Goal: Task Accomplishment & Management: Use online tool/utility

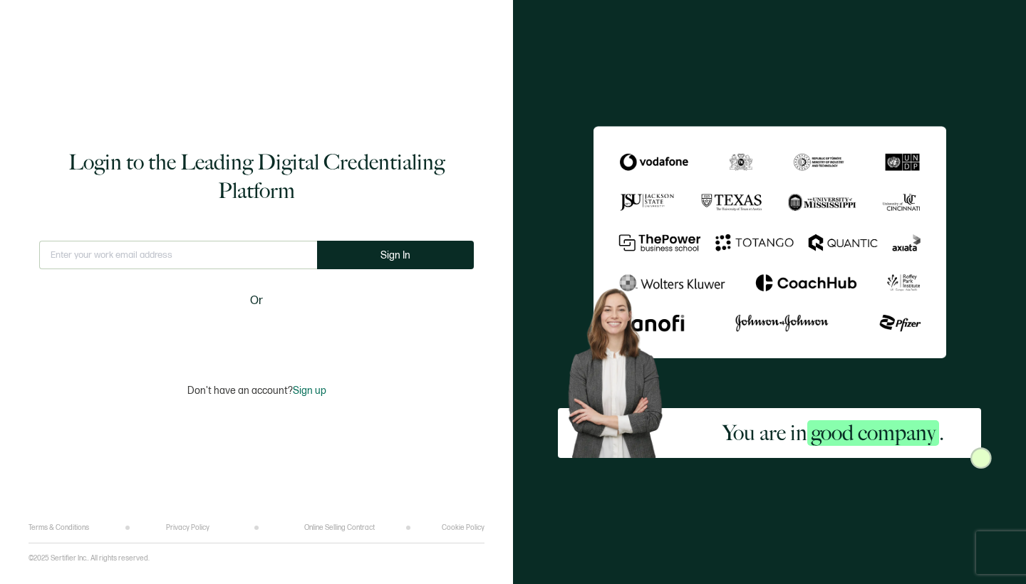
click at [217, 259] on input "text" at bounding box center [178, 255] width 278 height 29
click at [292, 254] on input "[PERSON_NAME][EMAIL_ADDRESS][DOMAIN_NAME]" at bounding box center [178, 255] width 278 height 29
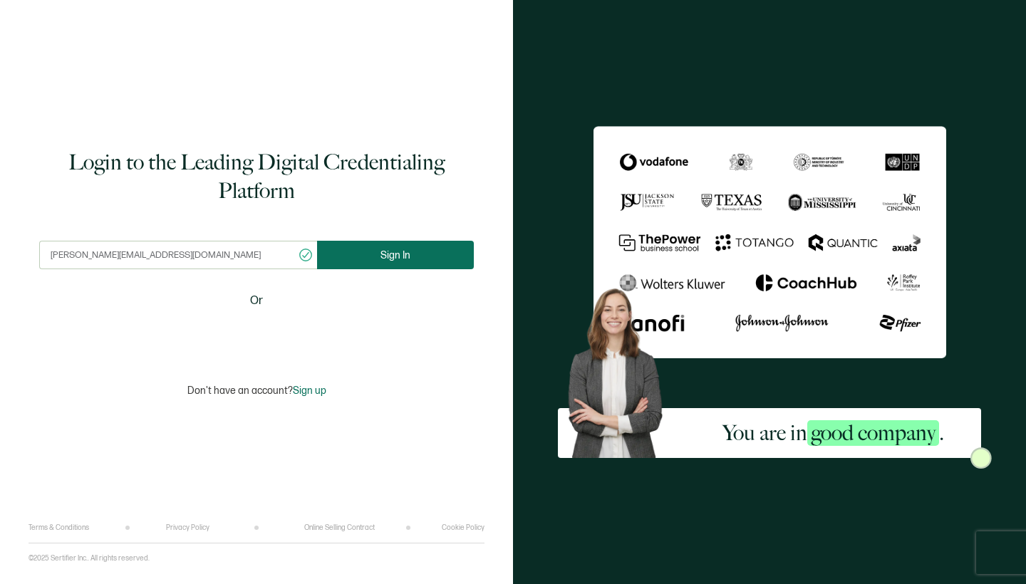
type input "[PERSON_NAME][EMAIL_ADDRESS][DOMAIN_NAME]"
click at [351, 257] on button "Sign In" at bounding box center [395, 255] width 157 height 29
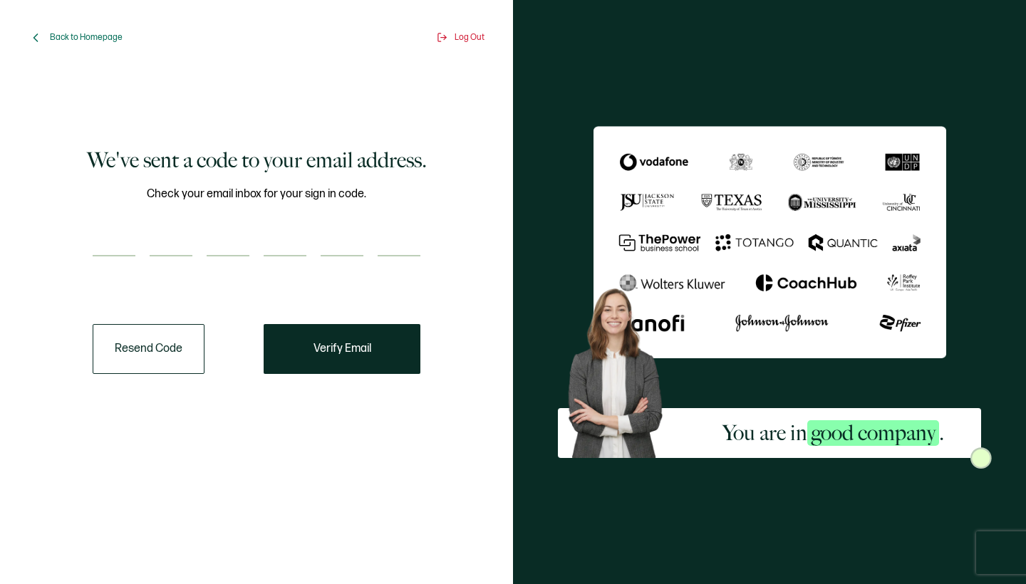
click at [120, 222] on div "Check your email inbox for your sign in code." at bounding box center [257, 229] width 328 height 89
click at [119, 237] on input "number" at bounding box center [114, 242] width 43 height 29
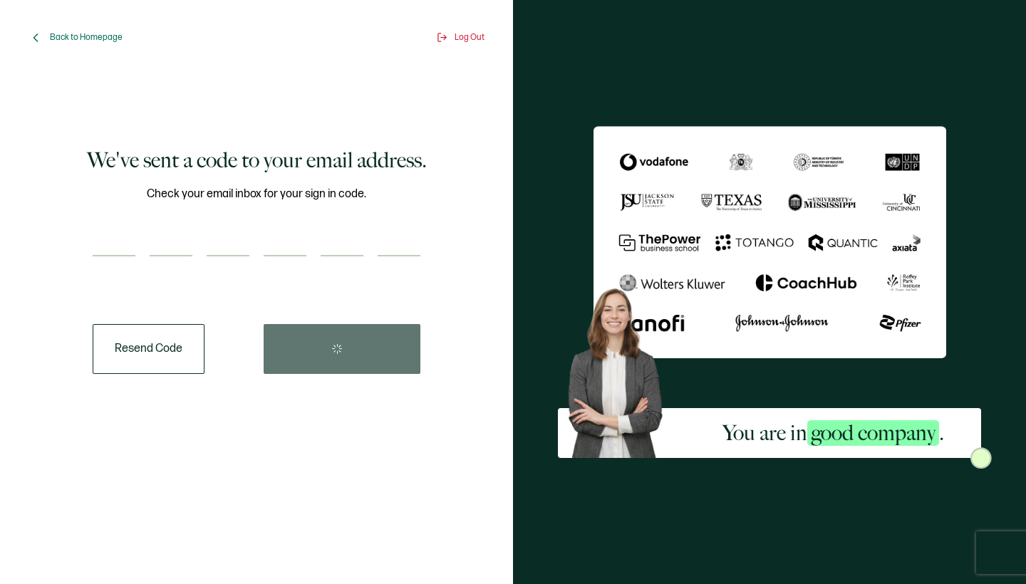
type input "6"
type input "4"
type input "3"
type input "0"
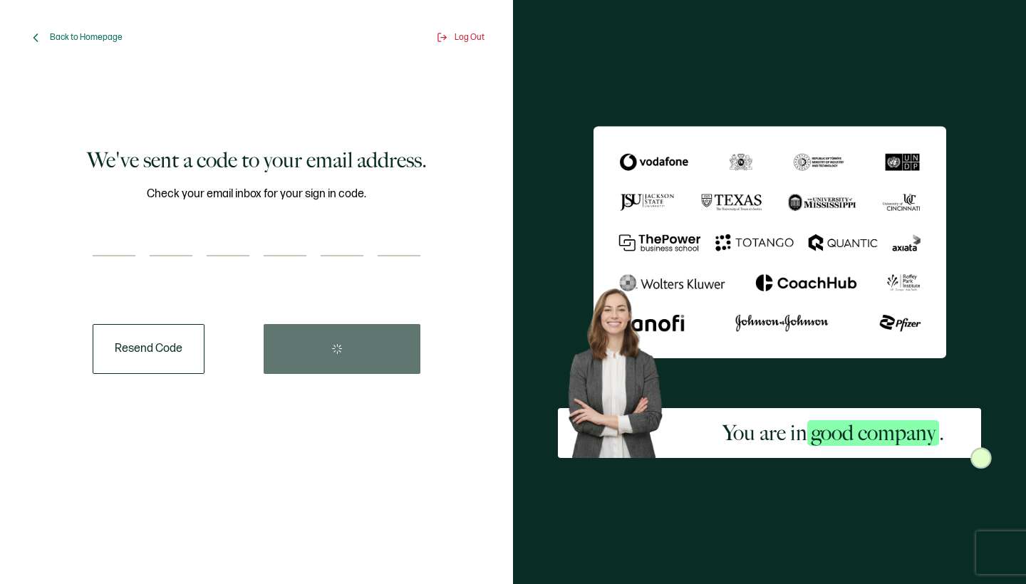
type input "2"
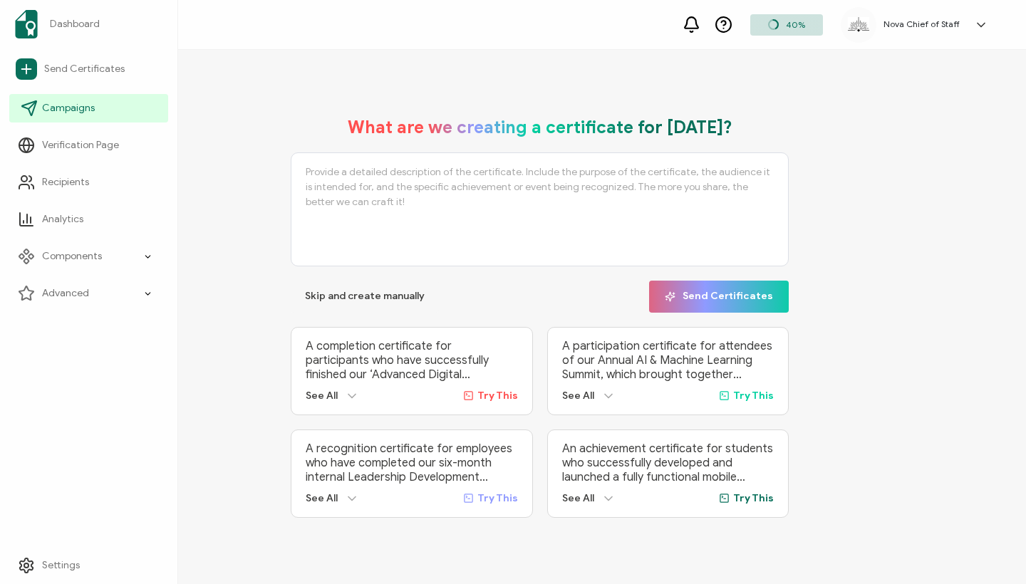
click at [68, 103] on span "Campaigns" at bounding box center [68, 108] width 53 height 14
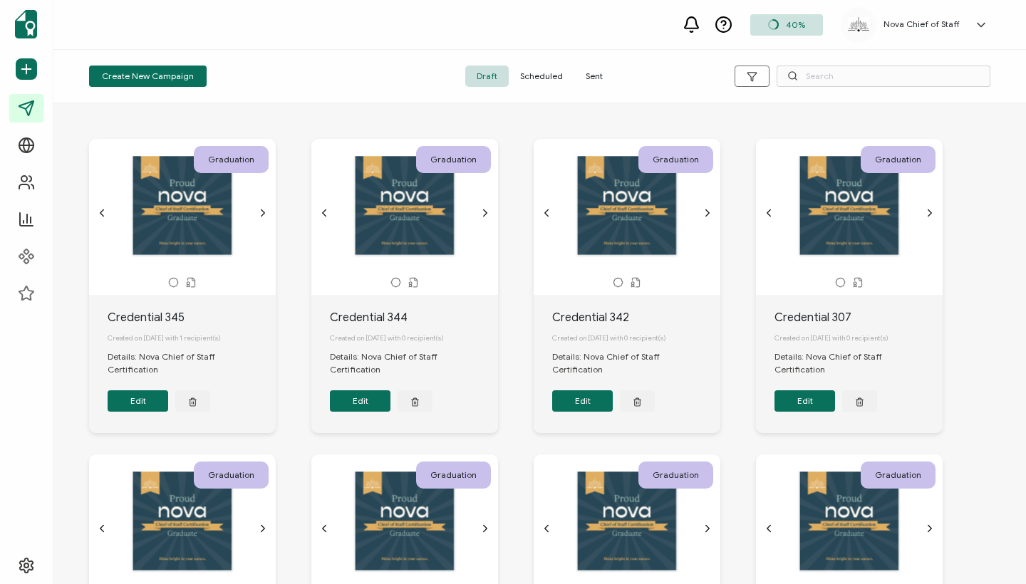
click at [597, 82] on span "Sent" at bounding box center [594, 76] width 40 height 21
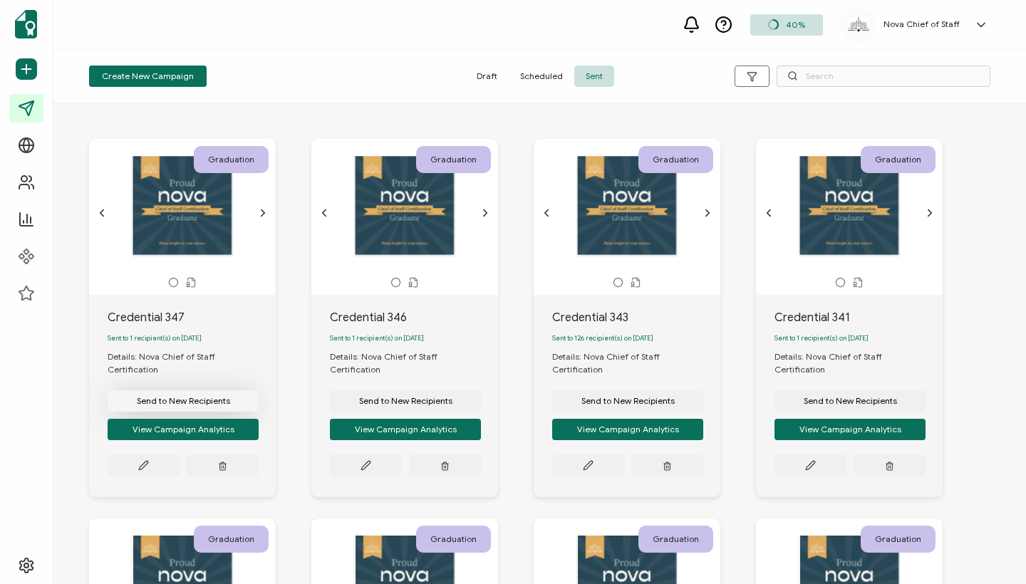
click at [158, 397] on span "Send to New Recipients" at bounding box center [183, 401] width 93 height 9
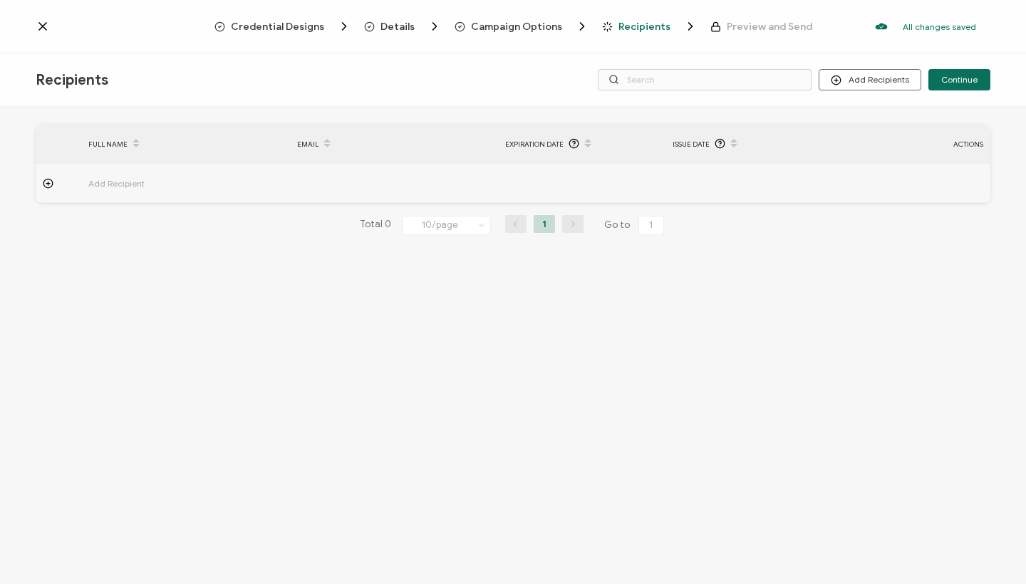
click at [114, 186] on span "Add Recipient" at bounding box center [155, 183] width 135 height 16
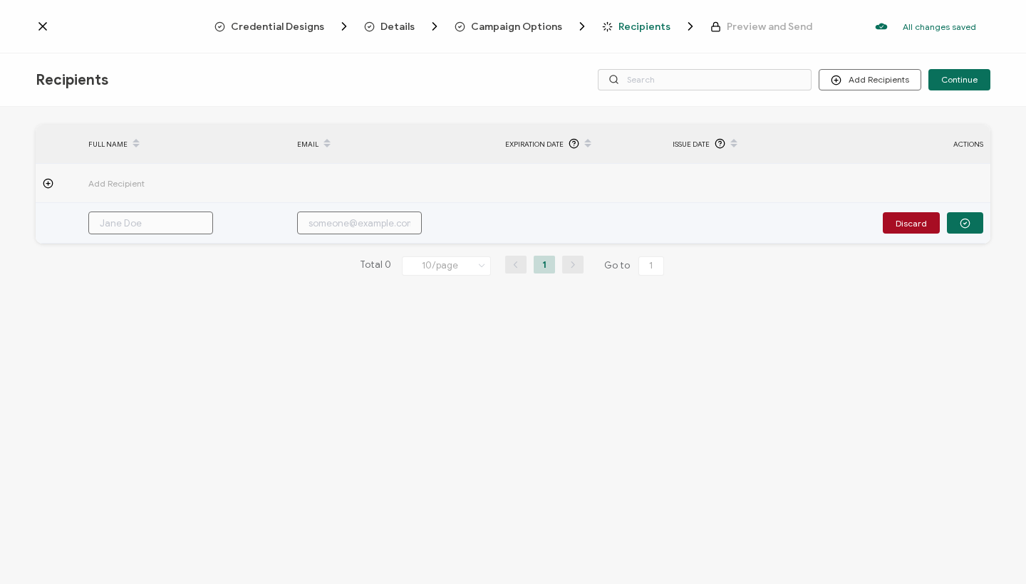
click at [125, 215] on input "text" at bounding box center [150, 223] width 125 height 23
paste input "[PERSON_NAME]"
type input "[PERSON_NAME]"
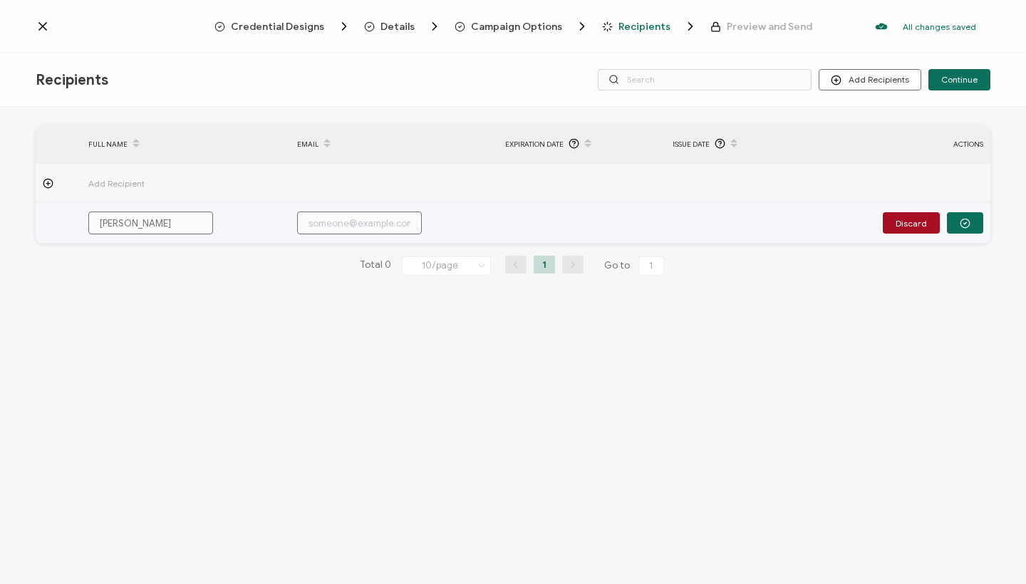
click at [393, 226] on input "text" at bounding box center [359, 223] width 125 height 23
paste input "[PERSON_NAME][EMAIL_ADDRESS][DOMAIN_NAME]"
type input "[PERSON_NAME][EMAIL_ADDRESS][DOMAIN_NAME]"
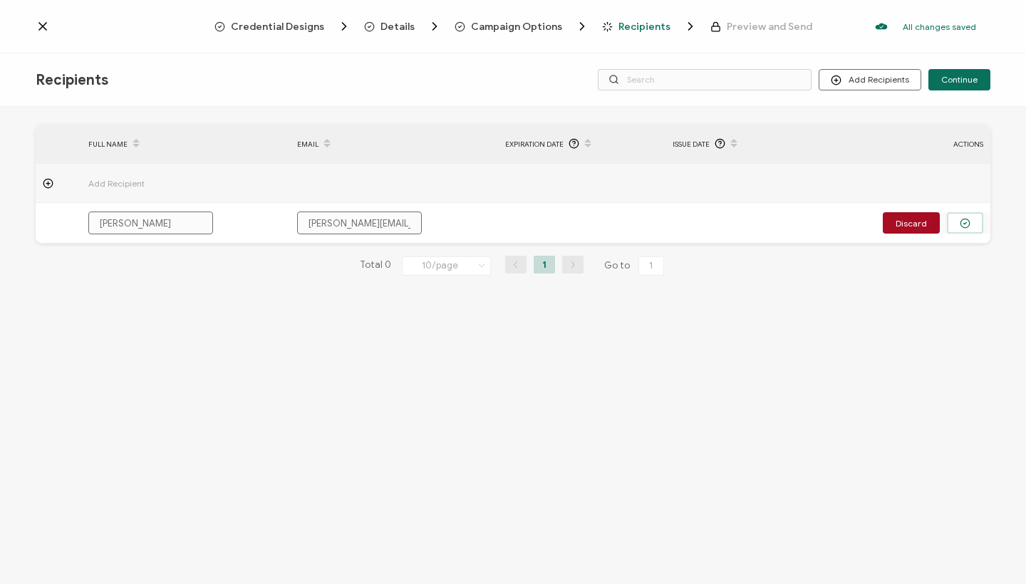
type input "[PERSON_NAME][EMAIL_ADDRESS][DOMAIN_NAME]"
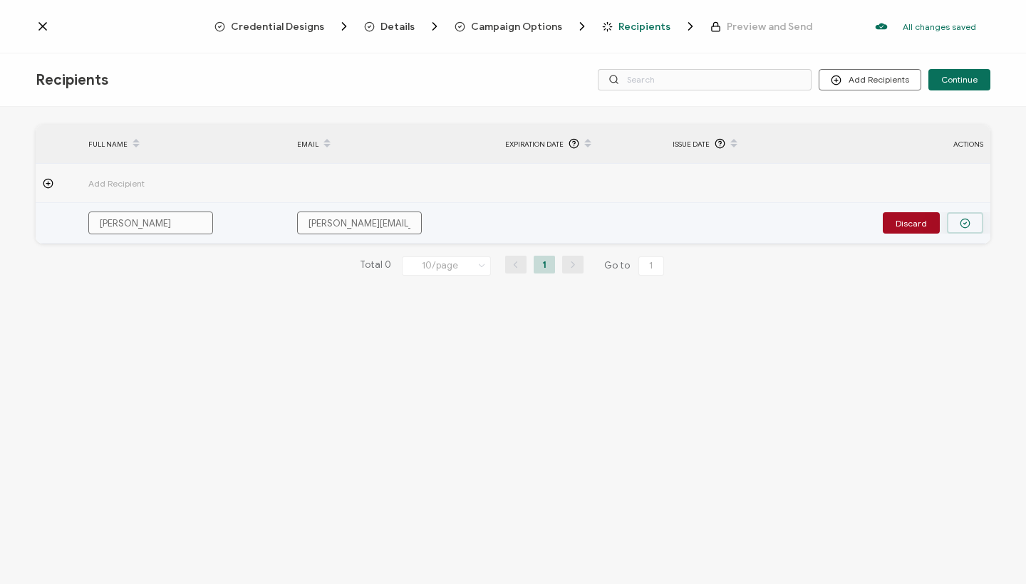
click at [980, 224] on button "button" at bounding box center [965, 222] width 36 height 21
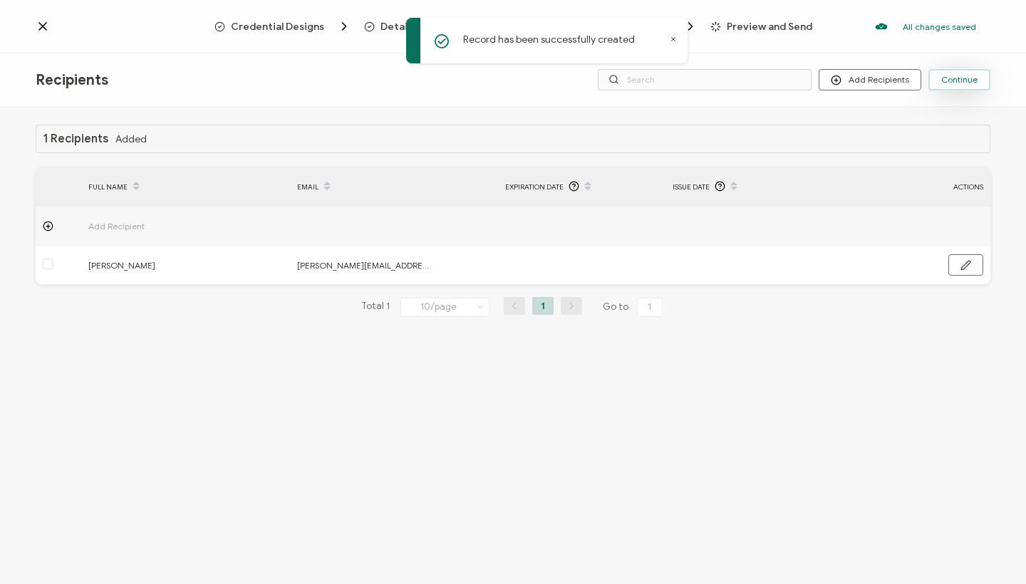
click at [964, 79] on span "Continue" at bounding box center [959, 80] width 36 height 9
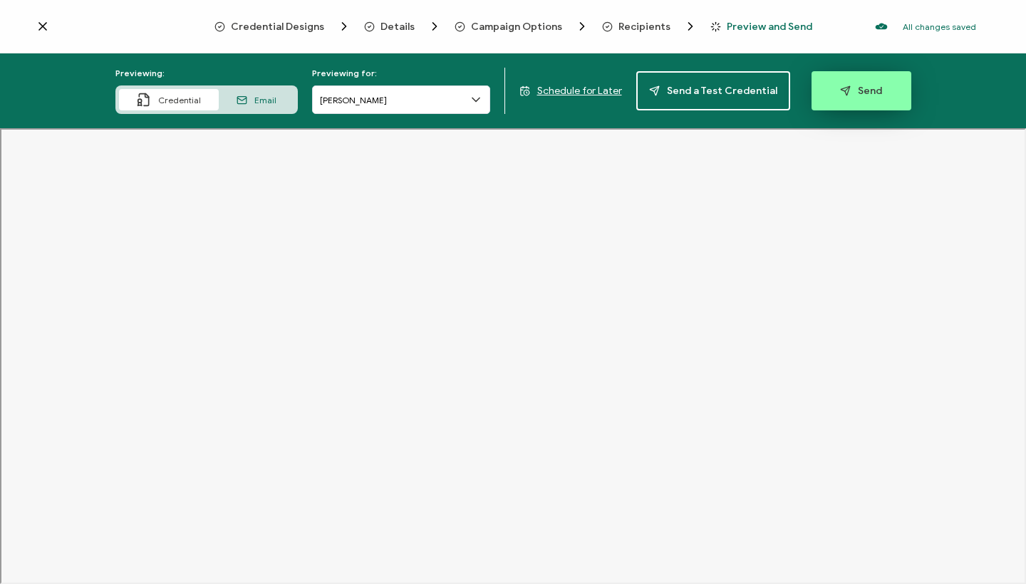
click at [861, 101] on button "Send" at bounding box center [862, 90] width 100 height 39
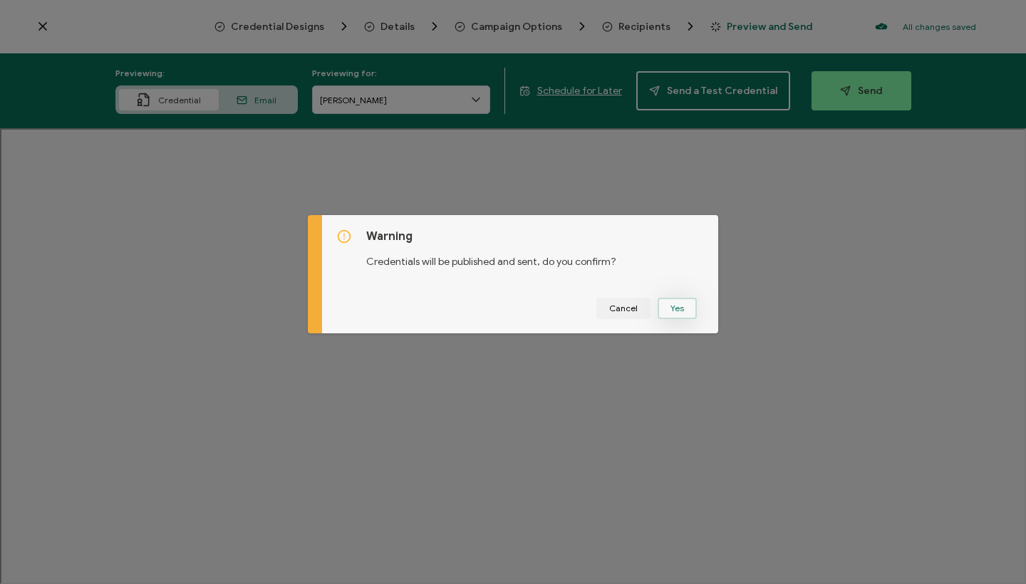
click at [680, 311] on button "Yes" at bounding box center [677, 308] width 39 height 21
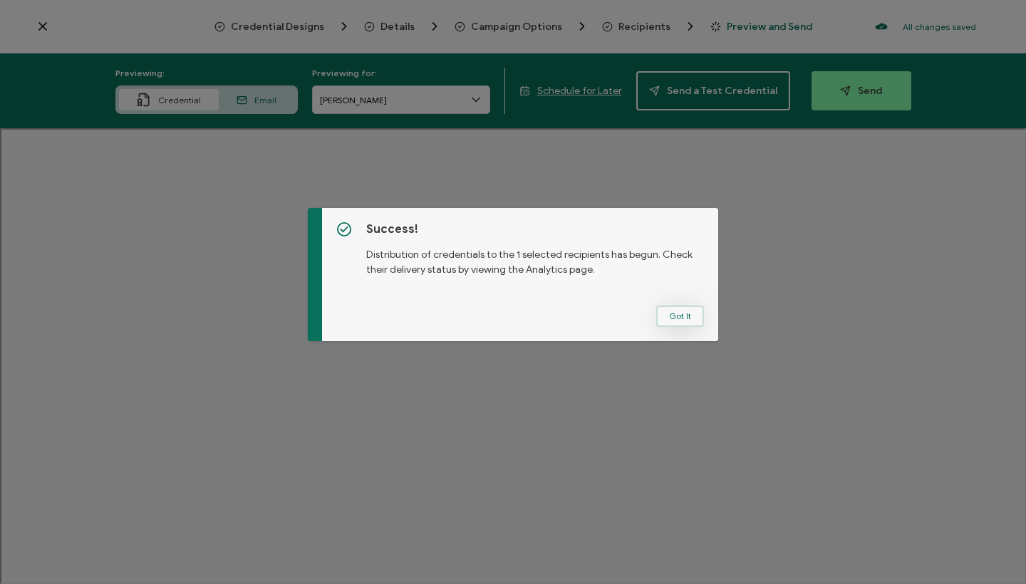
click at [676, 317] on button "Got It" at bounding box center [680, 316] width 48 height 21
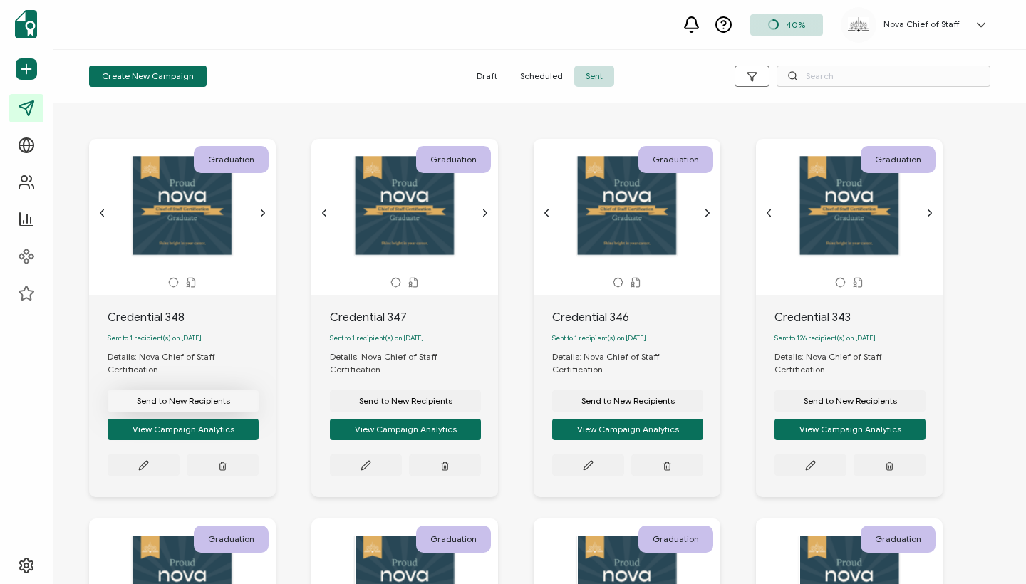
click at [204, 397] on span "Send to New Recipients" at bounding box center [183, 401] width 93 height 9
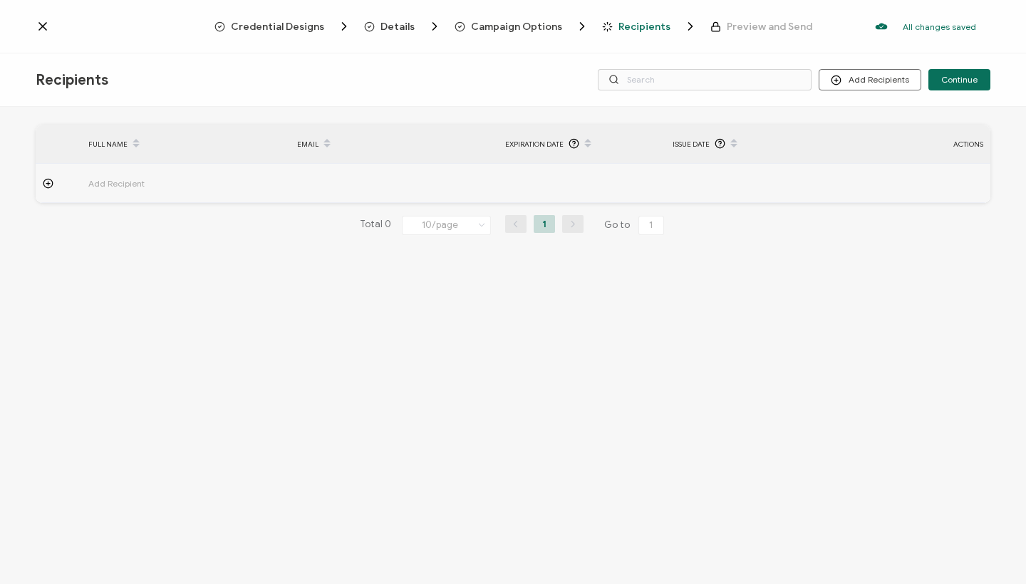
click at [123, 187] on span "Add Recipient" at bounding box center [155, 183] width 135 height 16
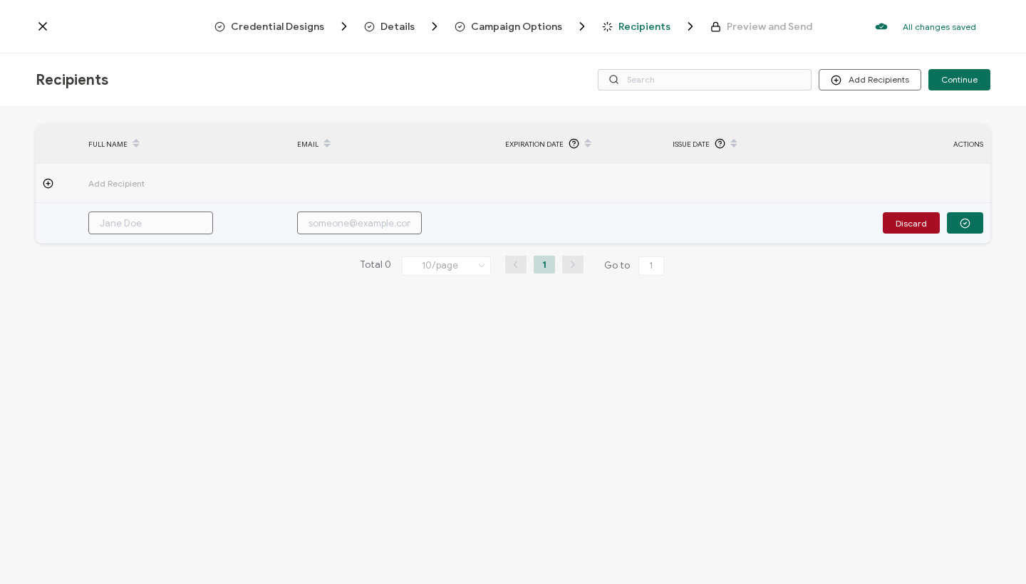
click at [143, 221] on input "text" at bounding box center [150, 223] width 125 height 23
paste input "[PERSON_NAME]"
type input "[PERSON_NAME]"
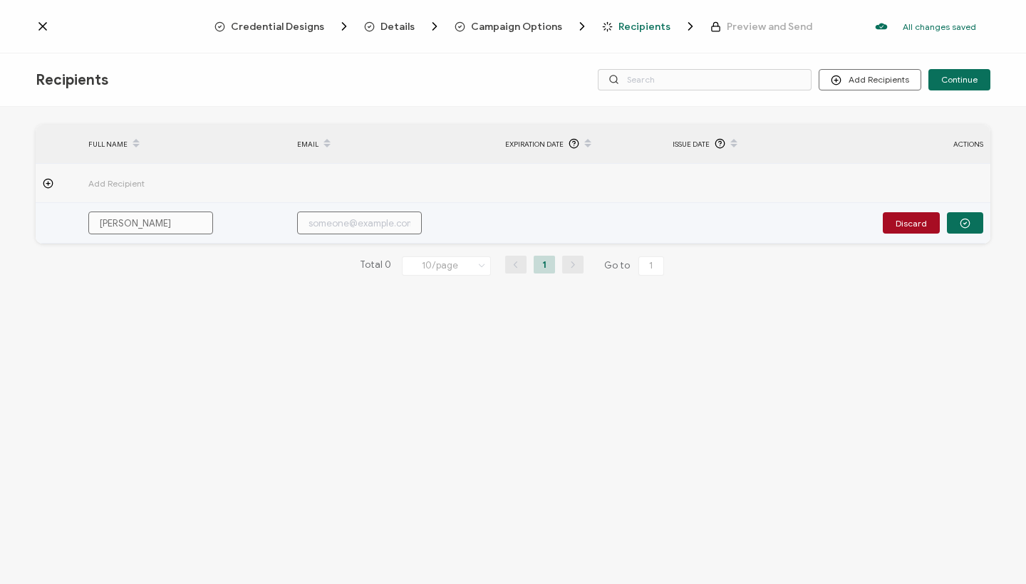
click at [362, 220] on input "text" at bounding box center [359, 223] width 125 height 23
paste input "[EMAIL_ADDRESS][DOMAIN_NAME]"
type input "[EMAIL_ADDRESS][DOMAIN_NAME]"
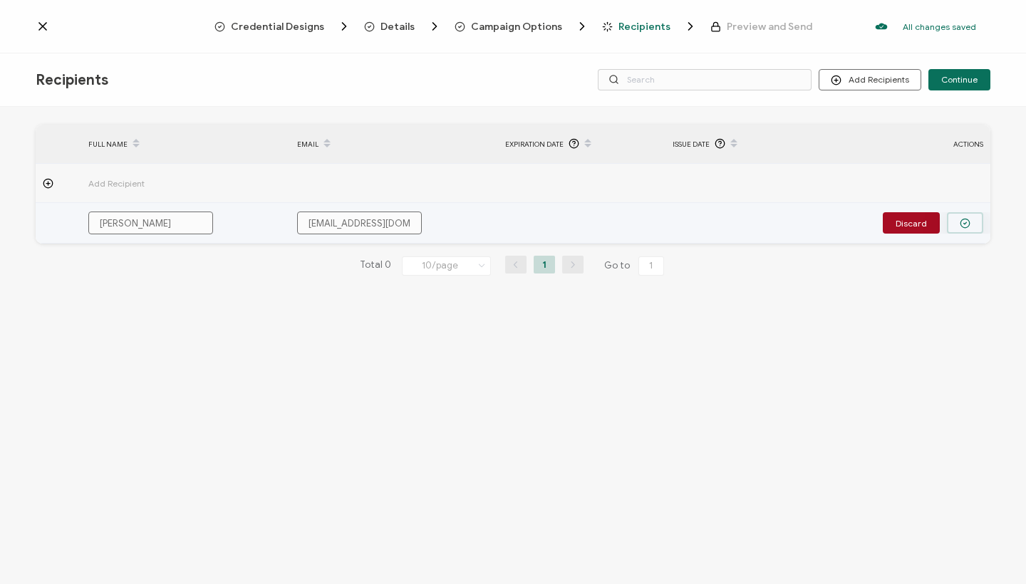
click at [970, 223] on circle "button" at bounding box center [965, 223] width 9 height 9
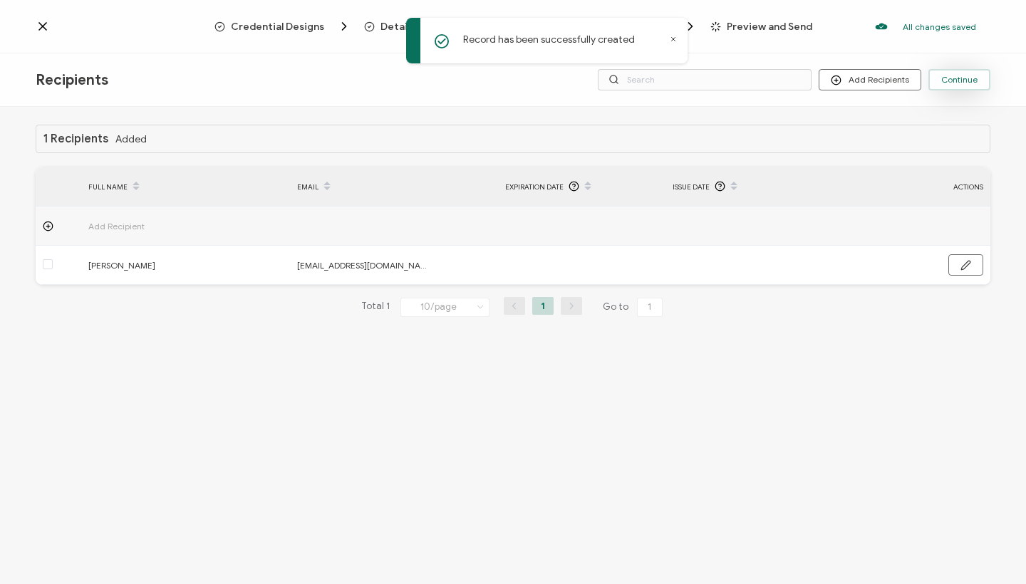
click at [968, 78] on span "Continue" at bounding box center [959, 80] width 36 height 9
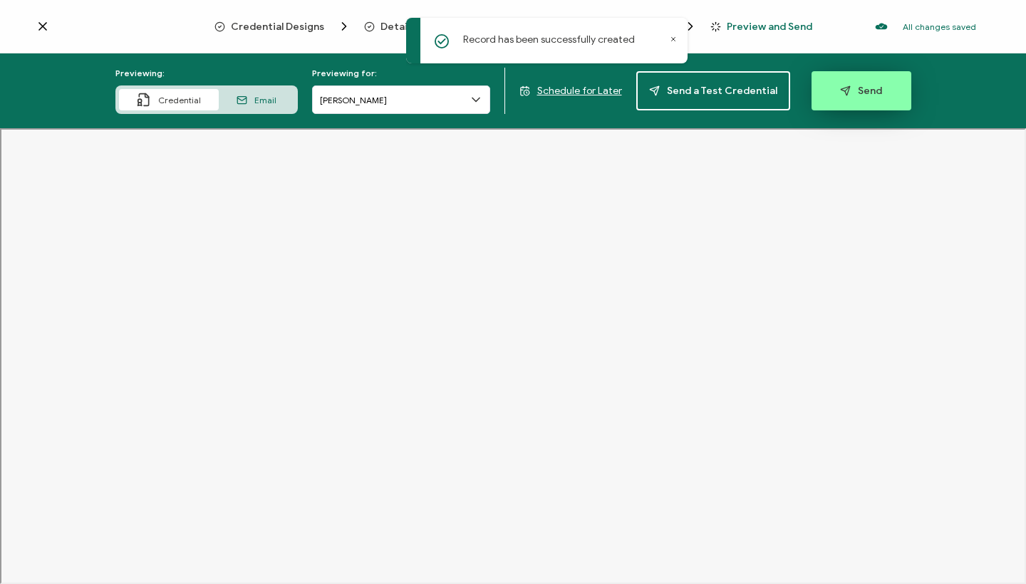
click at [858, 99] on button "Send" at bounding box center [862, 90] width 100 height 39
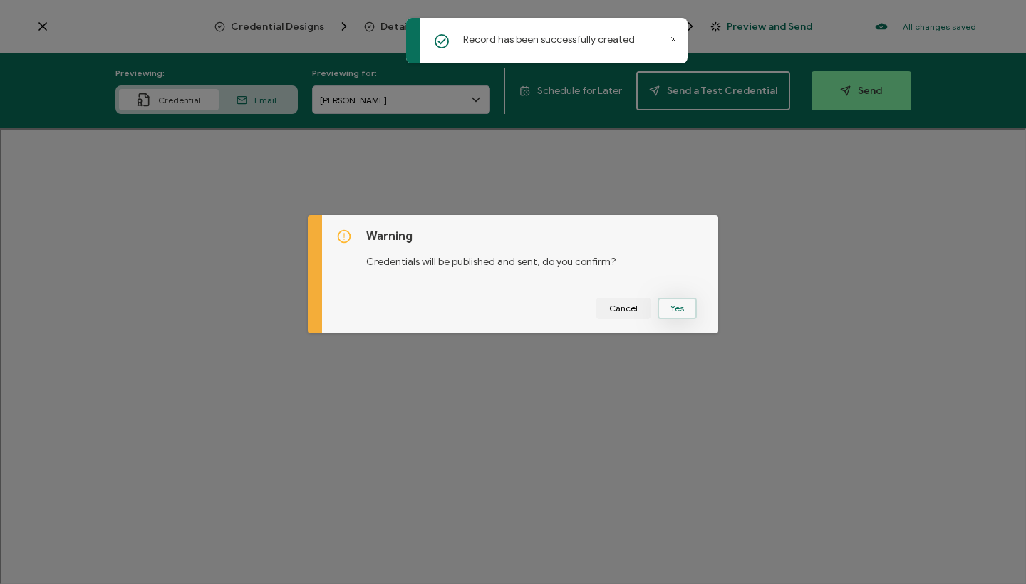
click at [673, 305] on button "Yes" at bounding box center [677, 308] width 39 height 21
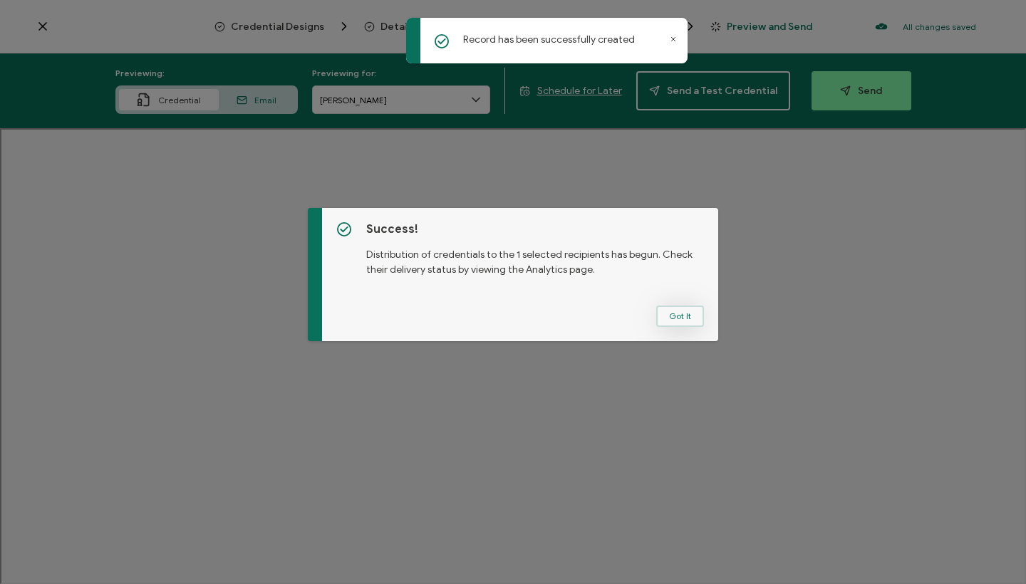
click at [670, 319] on button "Got It" at bounding box center [680, 316] width 48 height 21
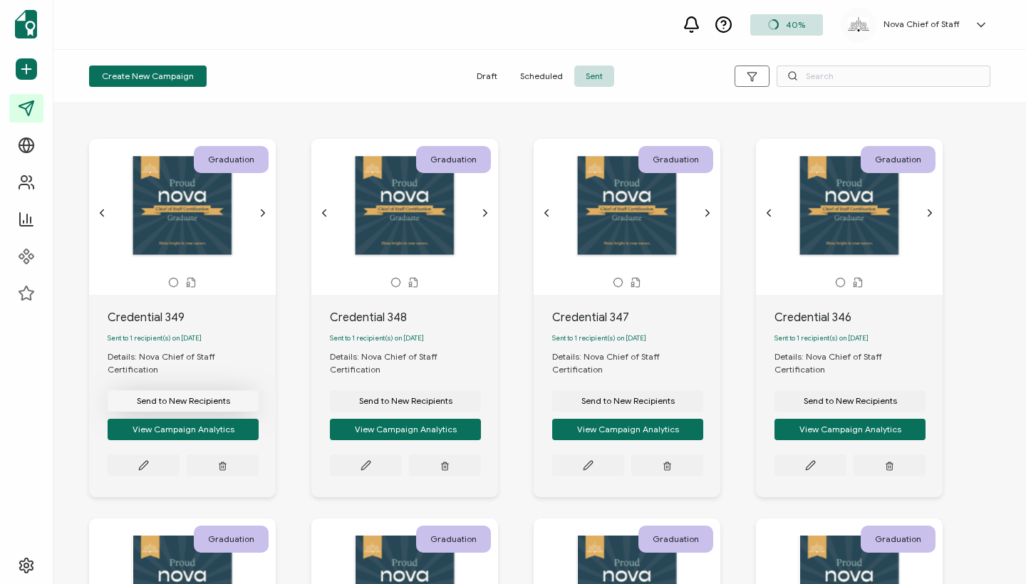
click at [188, 397] on span "Send to New Recipients" at bounding box center [183, 401] width 93 height 9
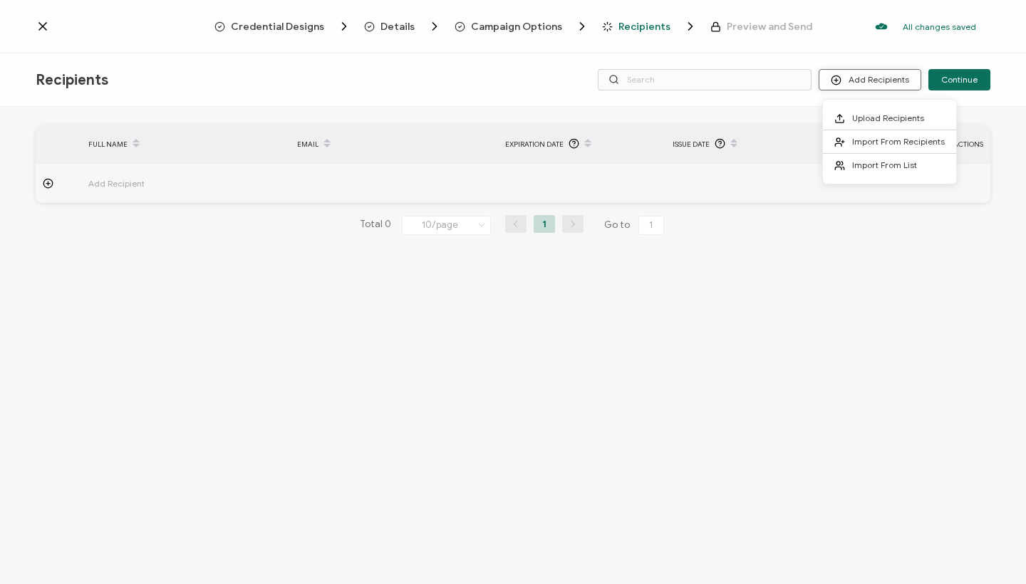
click at [881, 79] on button "Add Recipients" at bounding box center [870, 79] width 103 height 21
drag, startPoint x: 881, startPoint y: 79, endPoint x: 634, endPoint y: 242, distance: 296.3
click at [634, 242] on div "Recipients Add Recipients Continue FULL NAME EMAIL Expiration Date Issue Date A…" at bounding box center [513, 320] width 1026 height 535
click at [482, 353] on div "FULL NAME EMAIL Expiration Date Issue Date ACTIONS Add Recipient FULL NAME EMAI…" at bounding box center [513, 347] width 1026 height 481
click at [130, 185] on span "Add Recipient" at bounding box center [155, 183] width 135 height 16
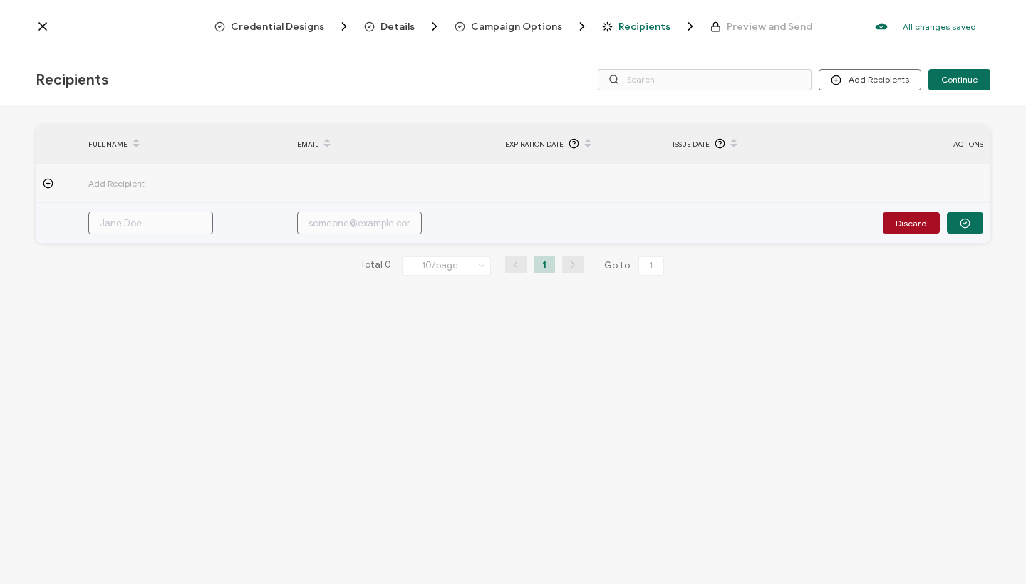
click at [142, 228] on input "text" at bounding box center [150, 223] width 125 height 23
paste input "[PERSON_NAME]"
type input "[PERSON_NAME]"
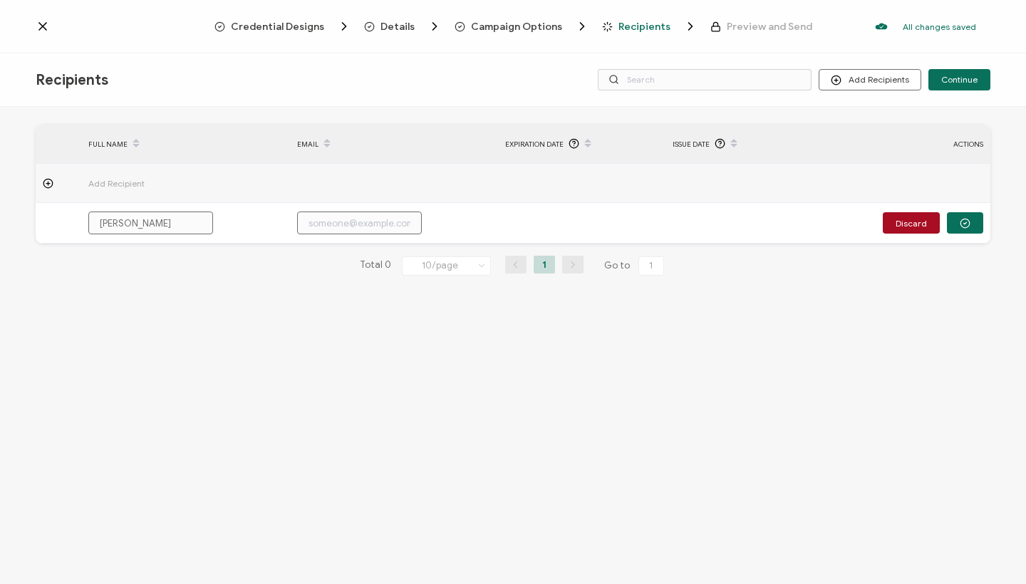
type input "[PERSON_NAME]"
click at [237, 327] on div "FULL NAME EMAIL Expiration Date Issue Date ACTIONS Add Recipient [PERSON_NAME] …" at bounding box center [513, 347] width 1026 height 481
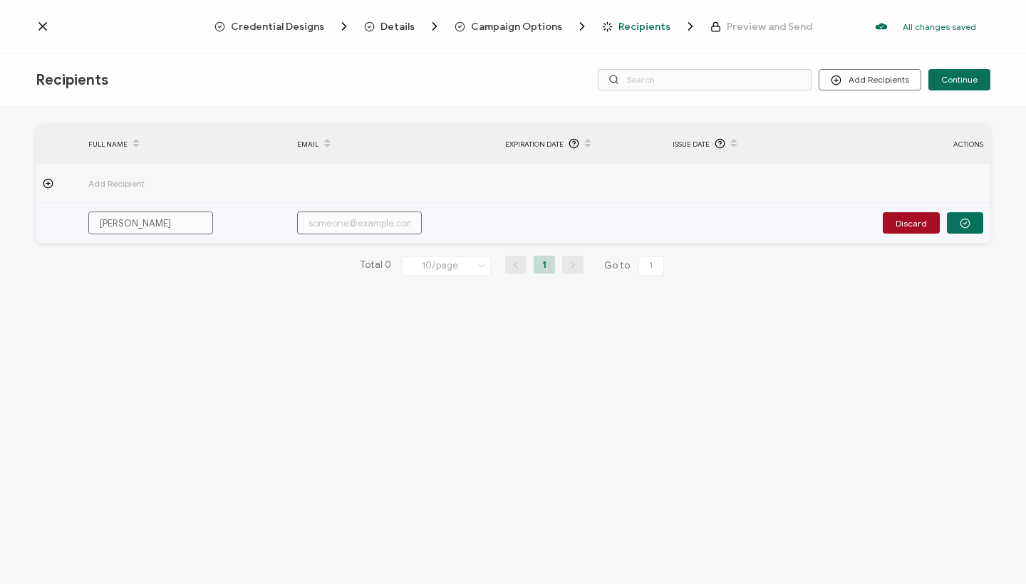
click at [375, 222] on input "text" at bounding box center [359, 223] width 125 height 23
paste input "[PERSON_NAME][EMAIL_ADDRESS][PERSON_NAME][DOMAIN_NAME]"
type input "[PERSON_NAME][EMAIL_ADDRESS][PERSON_NAME][DOMAIN_NAME]"
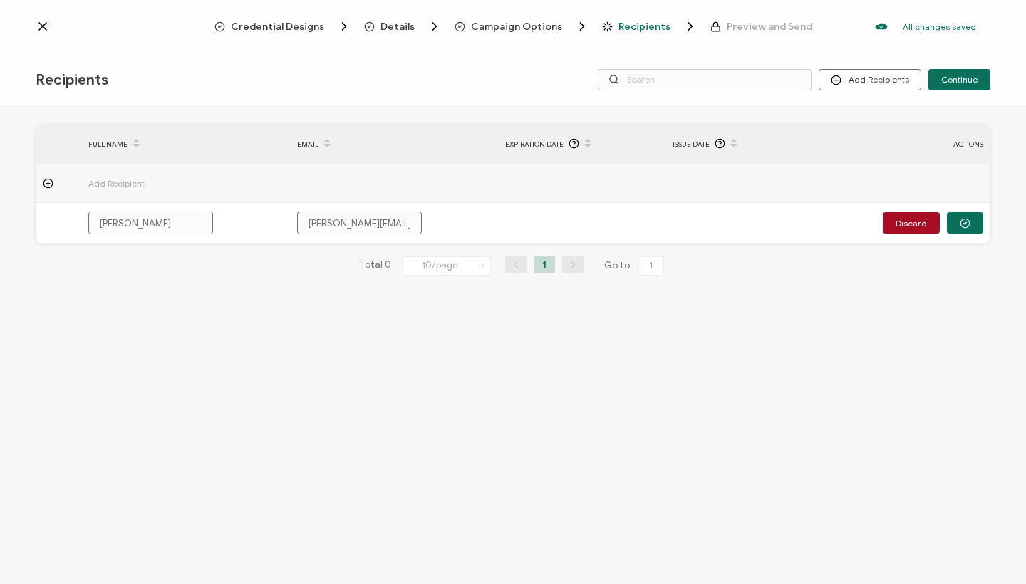
type input "[PERSON_NAME][EMAIL_ADDRESS][PERSON_NAME][DOMAIN_NAME]"
click at [423, 341] on div "FULL NAME EMAIL Expiration Date Issue Date ACTIONS Add Recipient [PERSON_NAME] …" at bounding box center [513, 347] width 1026 height 481
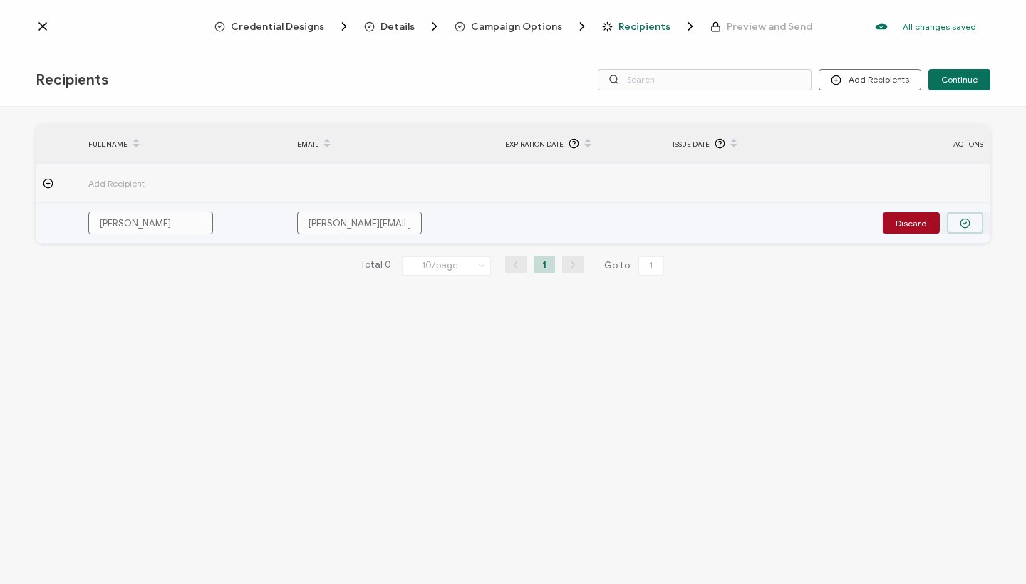
click at [964, 224] on icon "button" at bounding box center [965, 223] width 11 height 11
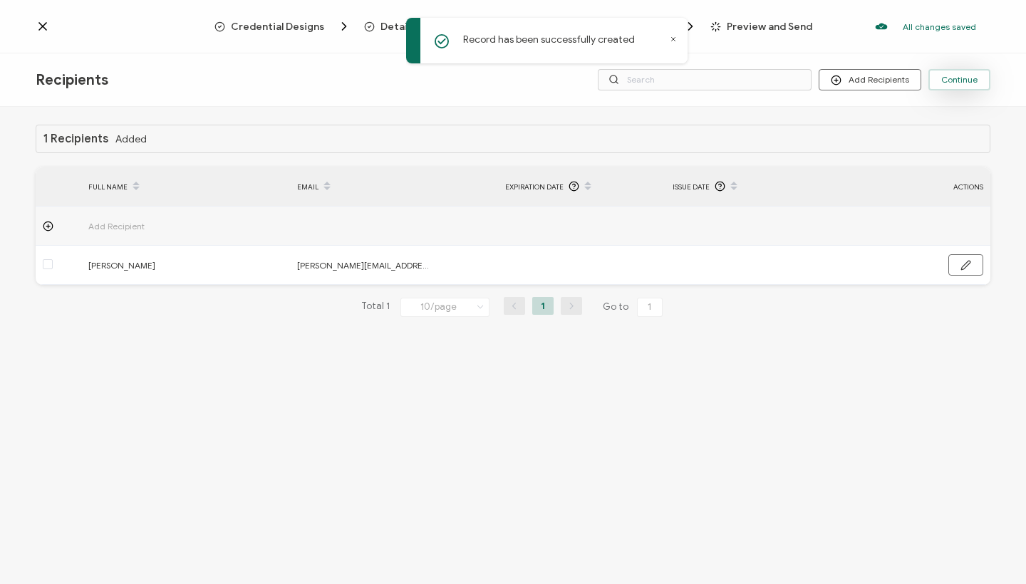
click at [959, 80] on span "Continue" at bounding box center [959, 80] width 36 height 9
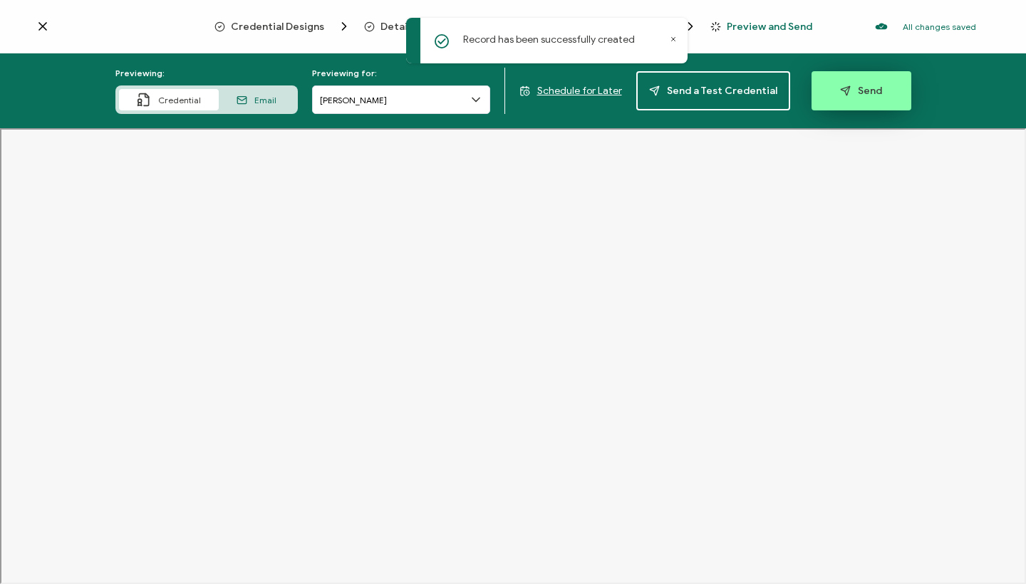
click at [848, 94] on span "Send" at bounding box center [861, 91] width 42 height 11
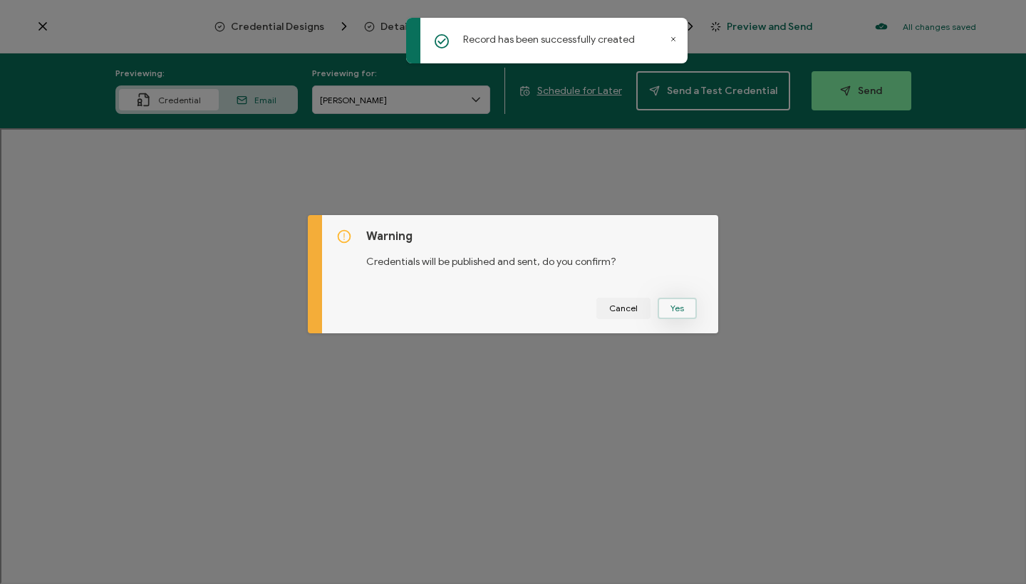
click at [674, 301] on button "Yes" at bounding box center [677, 308] width 39 height 21
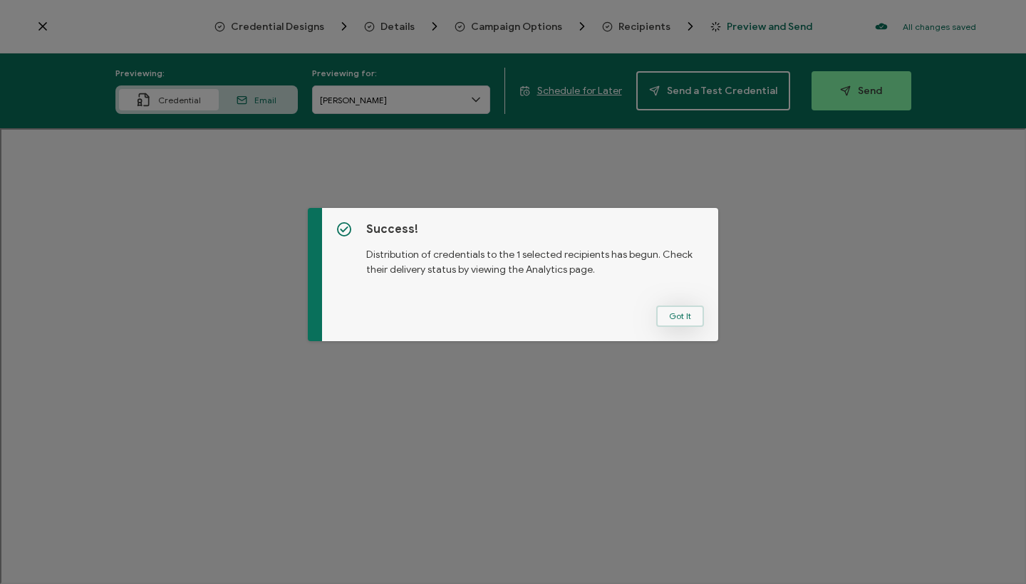
click at [666, 310] on button "Got It" at bounding box center [680, 316] width 48 height 21
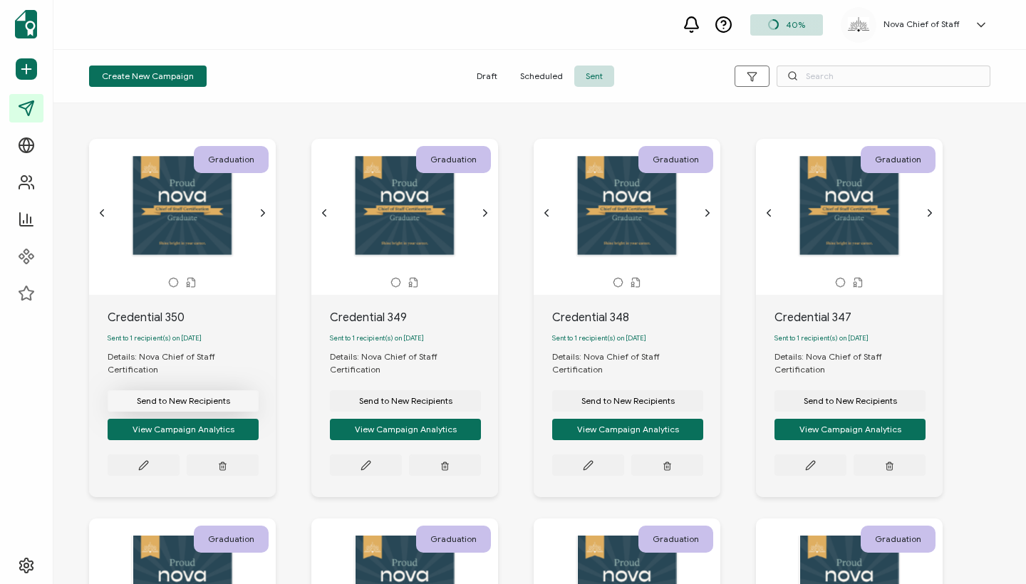
click at [186, 391] on button "Send to New Recipients" at bounding box center [183, 401] width 151 height 21
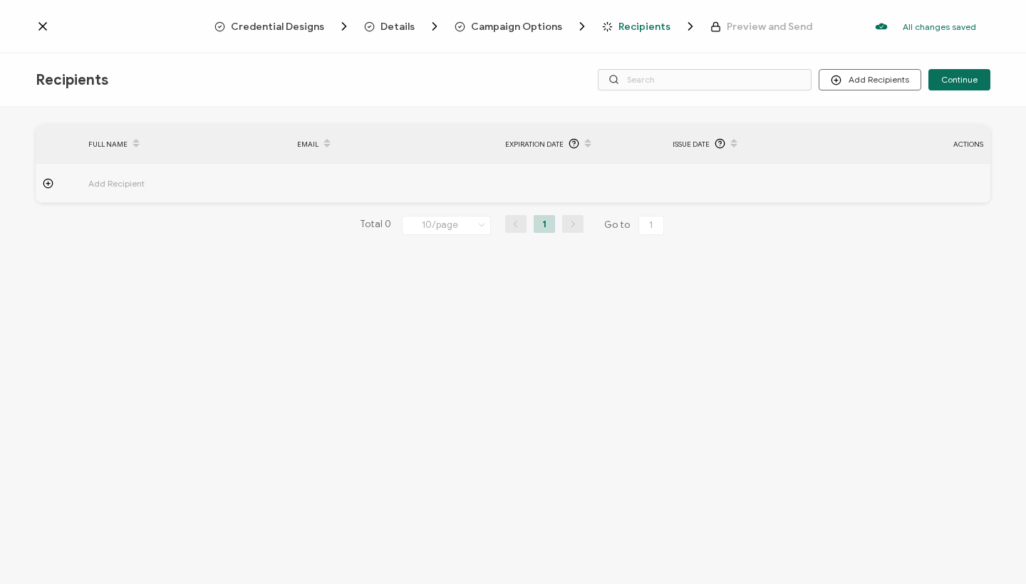
click at [117, 180] on span "Add Recipient" at bounding box center [155, 183] width 135 height 16
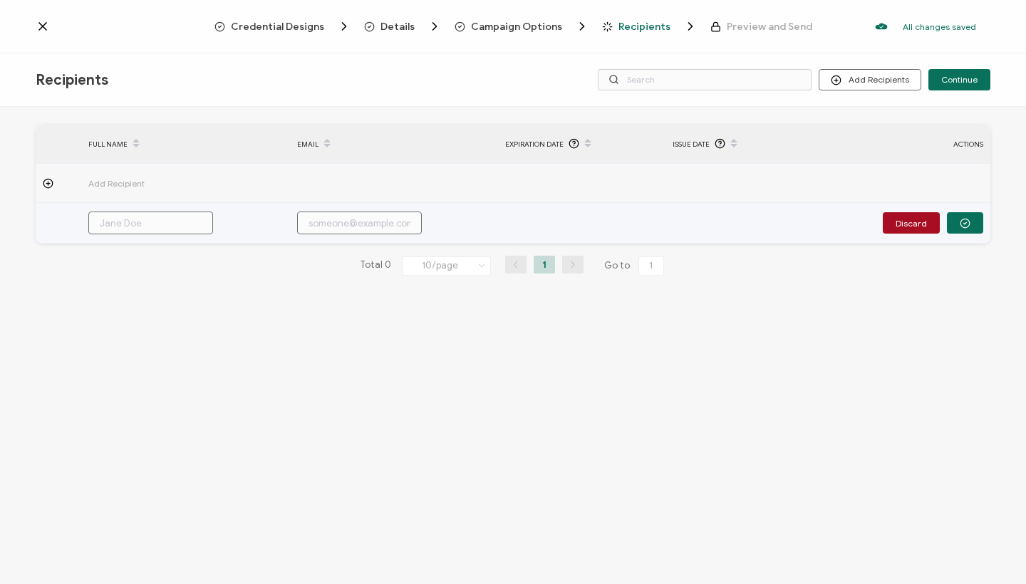
click at [134, 217] on input "text" at bounding box center [150, 223] width 125 height 23
paste input "[PERSON_NAME]"
type input "[PERSON_NAME]"
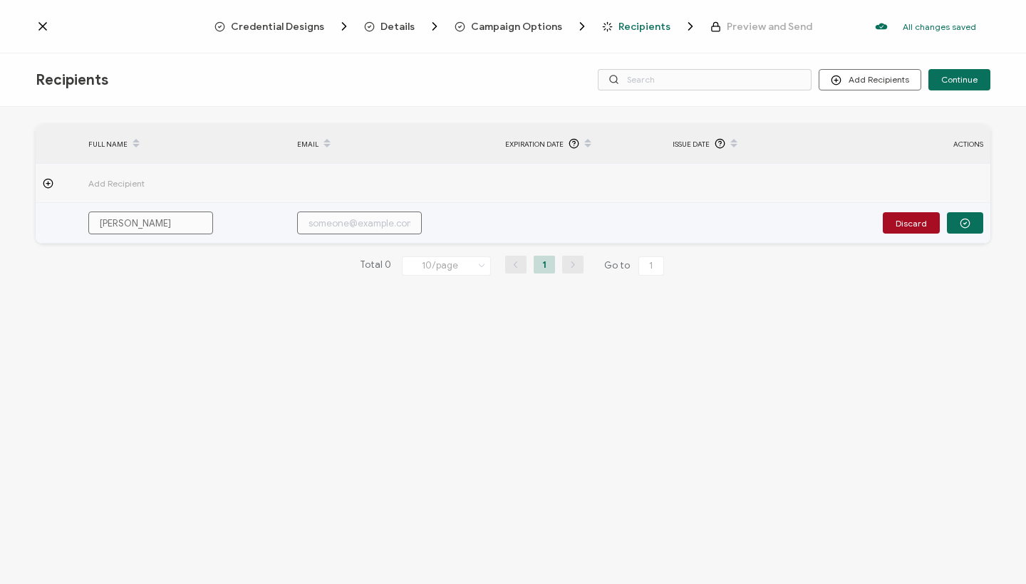
click at [351, 222] on input "text" at bounding box center [359, 223] width 125 height 23
paste input "[PERSON_NAME][EMAIL_ADDRESS][DOMAIN_NAME]"
type input "[PERSON_NAME][EMAIL_ADDRESS][DOMAIN_NAME]"
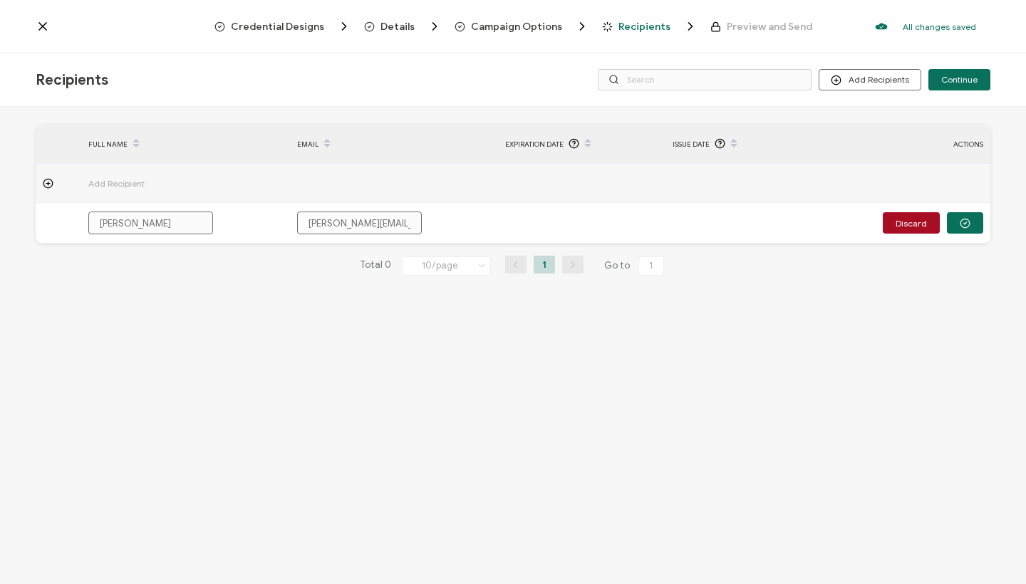
type input "[PERSON_NAME][EMAIL_ADDRESS][DOMAIN_NAME]"
click at [693, 202] on td at bounding box center [749, 183] width 167 height 39
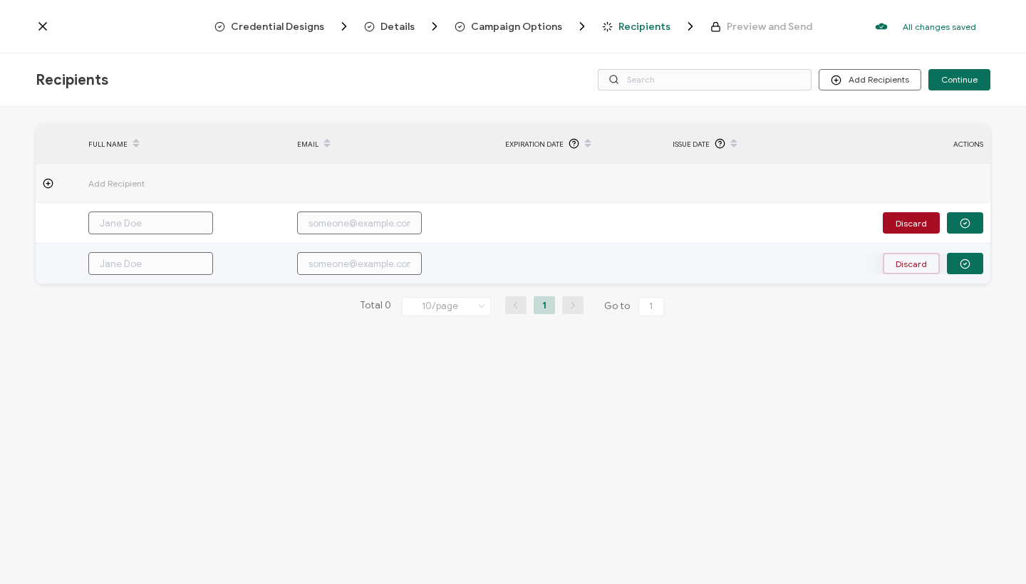
click at [889, 256] on button "Discard" at bounding box center [911, 263] width 57 height 21
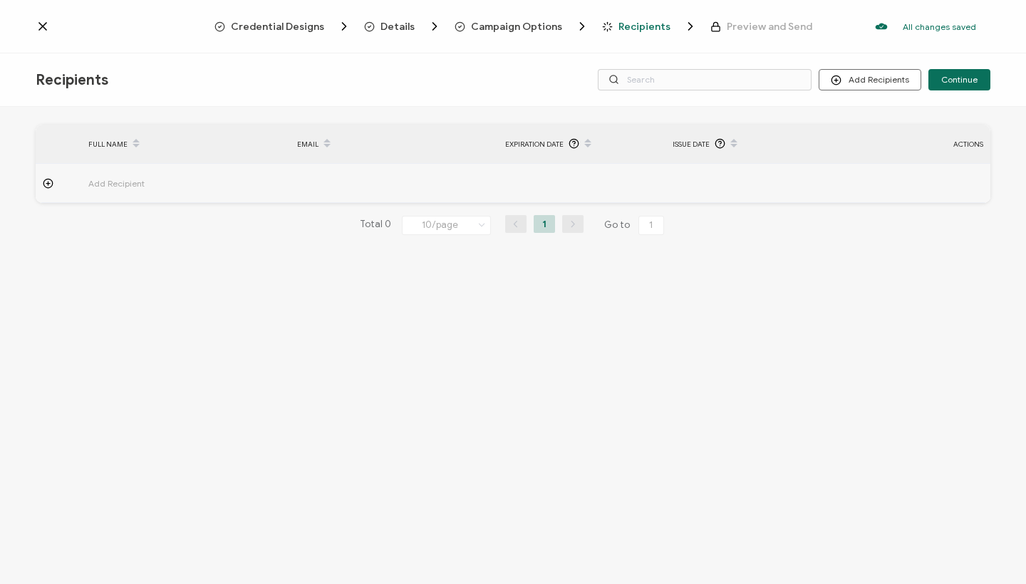
click at [110, 185] on span "Add Recipient" at bounding box center [155, 183] width 135 height 16
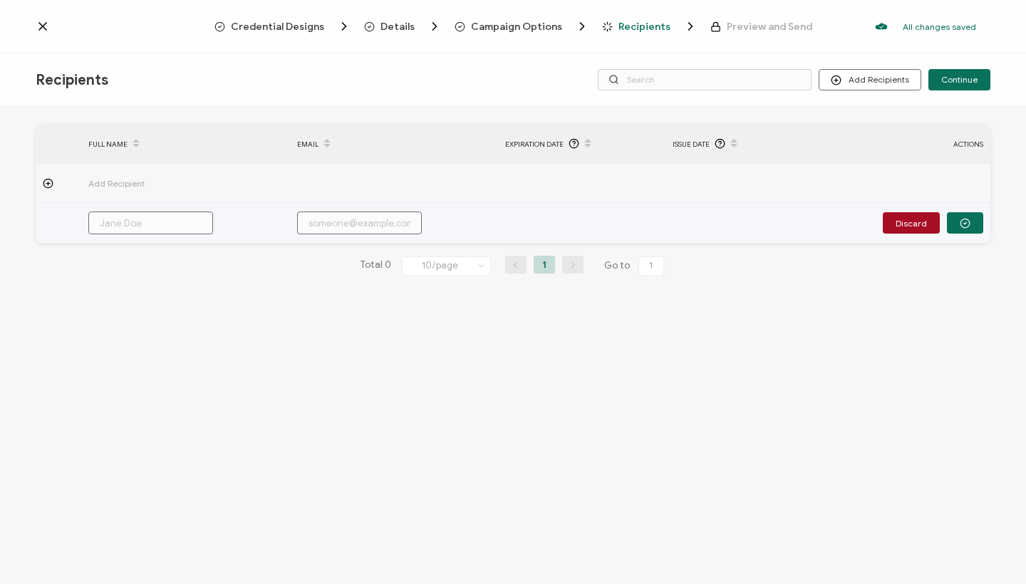
click at [123, 231] on input "text" at bounding box center [150, 223] width 125 height 23
paste input "[PERSON_NAME][EMAIL_ADDRESS][DOMAIN_NAME]"
type input "[PERSON_NAME][EMAIL_ADDRESS][DOMAIN_NAME]"
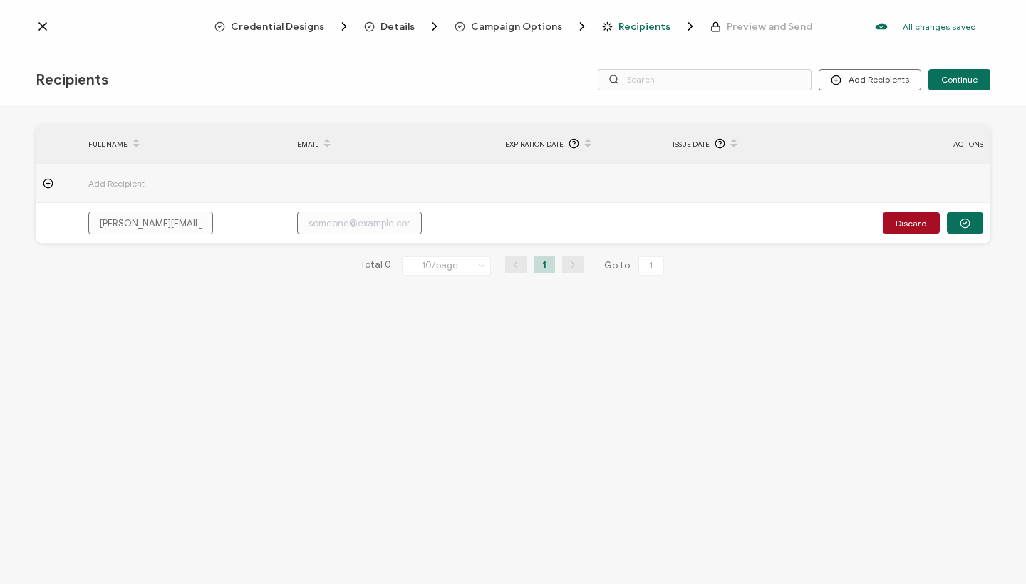
drag, startPoint x: 212, startPoint y: 220, endPoint x: 0, endPoint y: 237, distance: 213.0
click at [0, 237] on div "FULL NAME EMAIL Expiration Date Issue Date ACTIONS Add Recipient [PERSON_NAME][…" at bounding box center [513, 347] width 1026 height 481
type input "[PERSON_NAME][EMAIL_ADDRESS][DOMAIN_NAME]"
type input "[PERSON_NAME]"
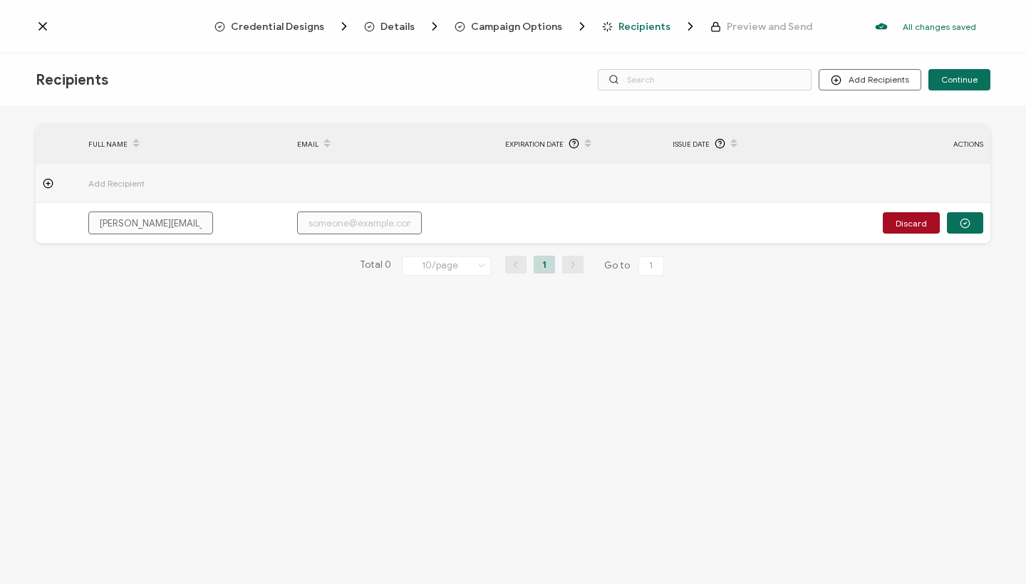
type input "[PERSON_NAME]"
type input "[PERSON_NAME]."
type input "[PERSON_NAME]"
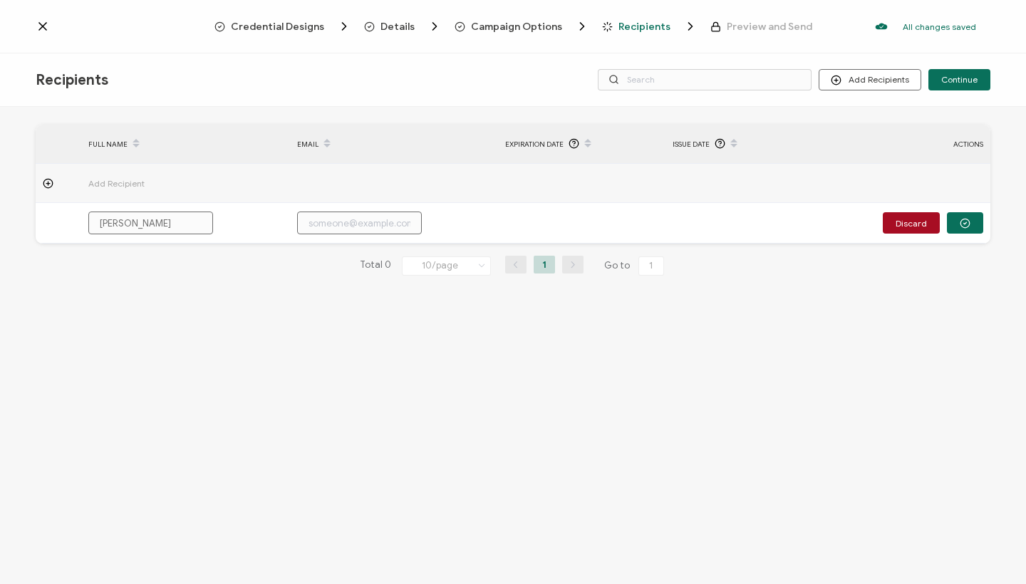
type input "[PERSON_NAME]"
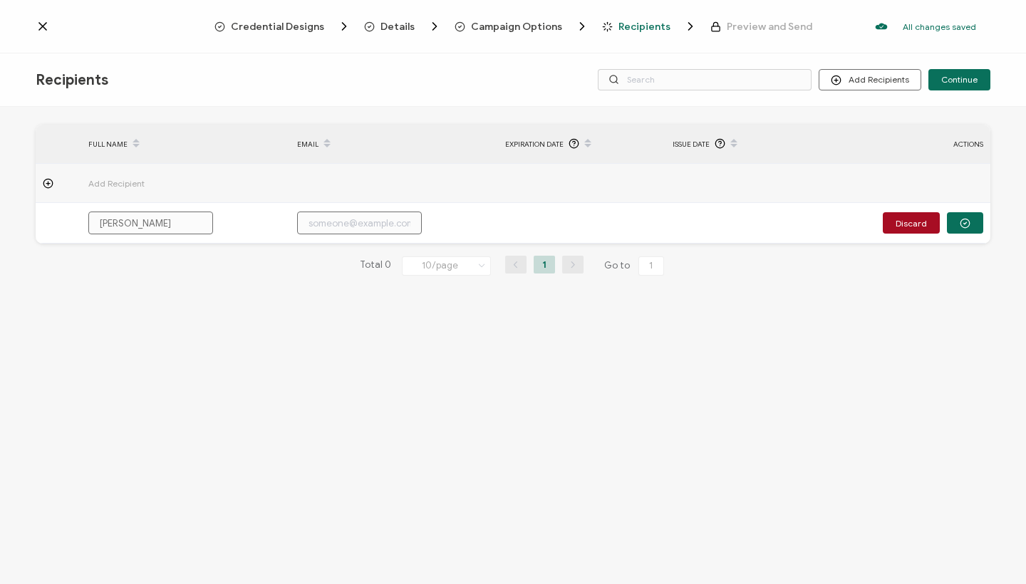
type input "[PERSON_NAME]"
type input "[PERSON_NAME]@stirlingsup"
type input "[PERSON_NAME]@stirlingsu"
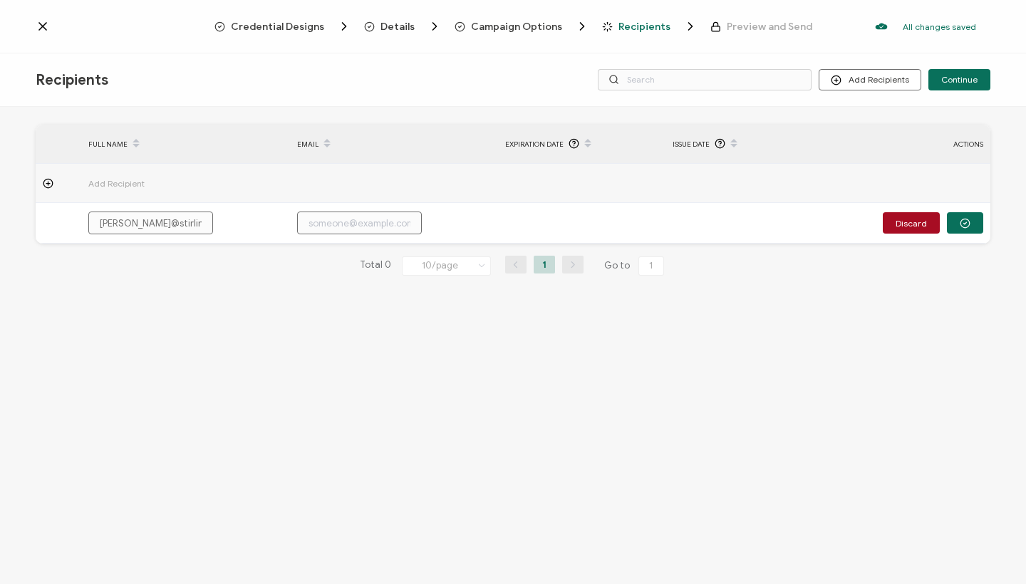
type input "[PERSON_NAME]"
type input "[PERSON_NAME]@stirling"
type input "[PERSON_NAME]"
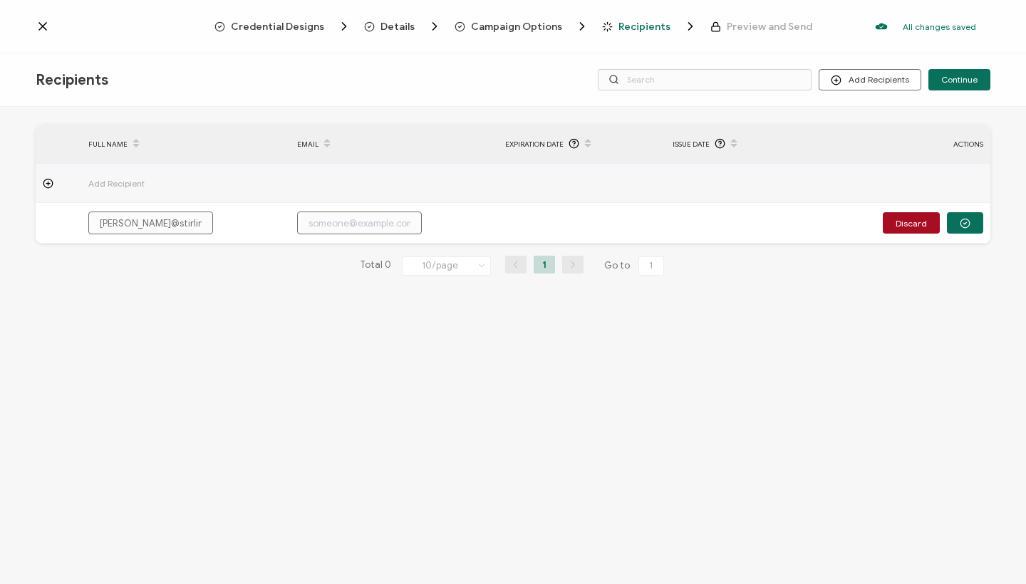
type input "[PERSON_NAME]"
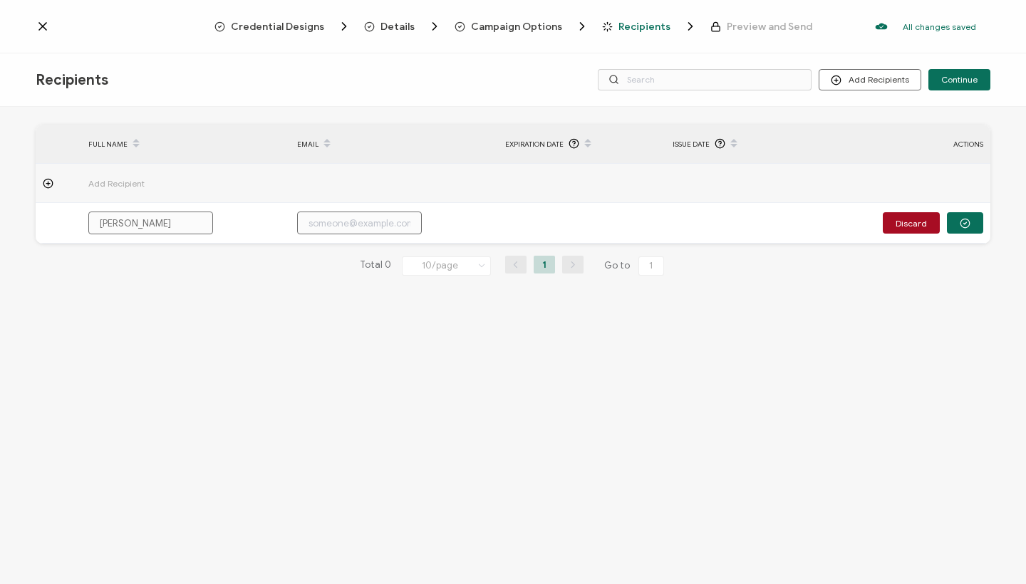
type input "[PERSON_NAME]"
type input "[PERSON_NAME]@st"
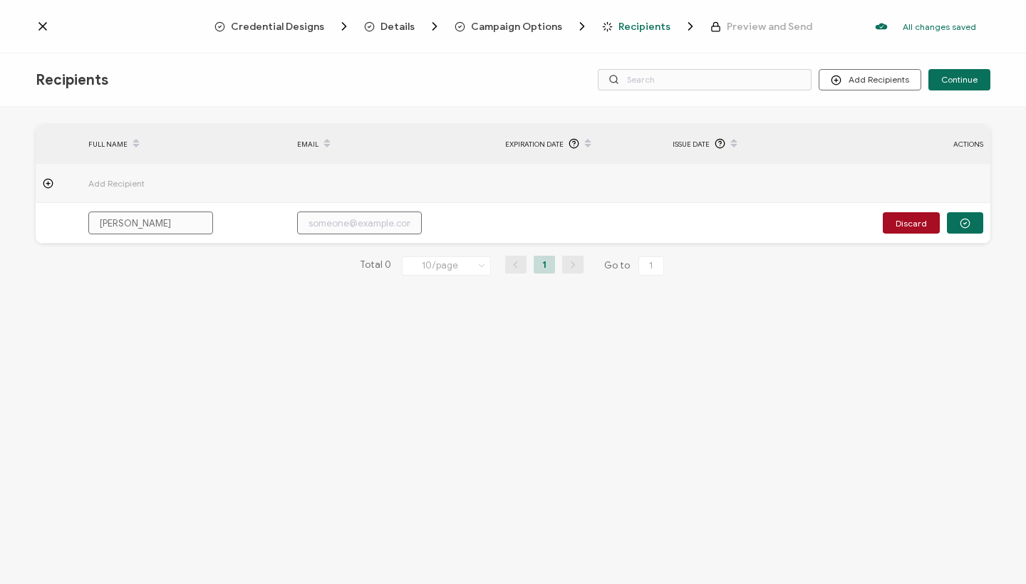
type input "[PERSON_NAME]@st"
type input "[PERSON_NAME]"
type input "[PERSON_NAME]@"
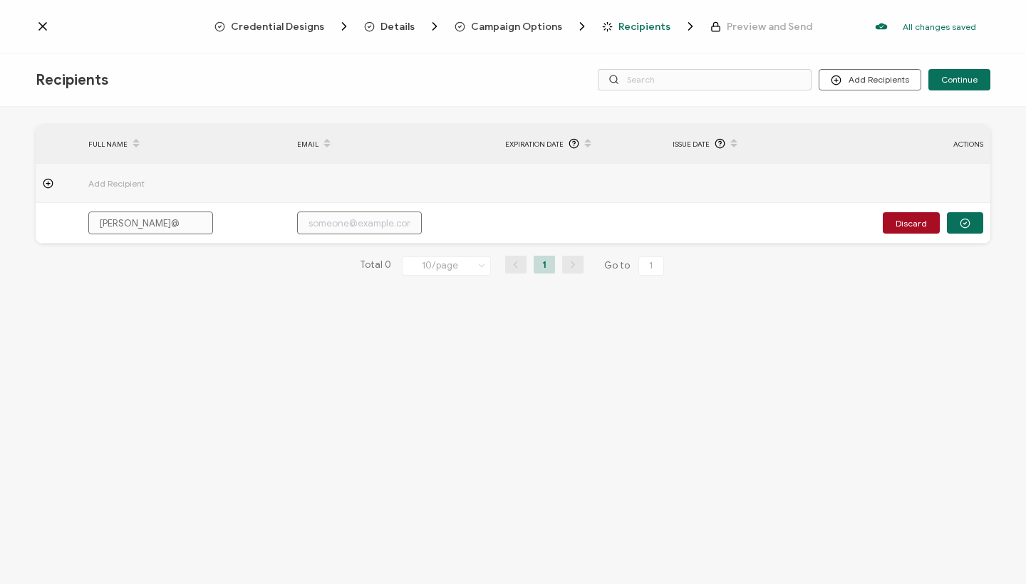
type input "[PERSON_NAME]"
type input "[DEMOGRAPHIC_DATA]"
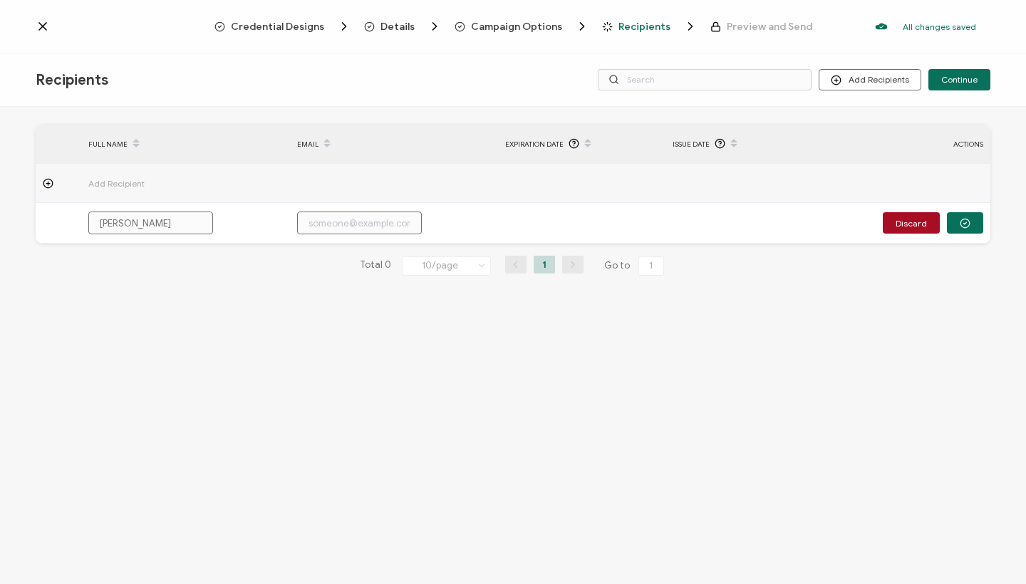
type input "[DEMOGRAPHIC_DATA]"
type input "elizab"
type input "[PERSON_NAME]"
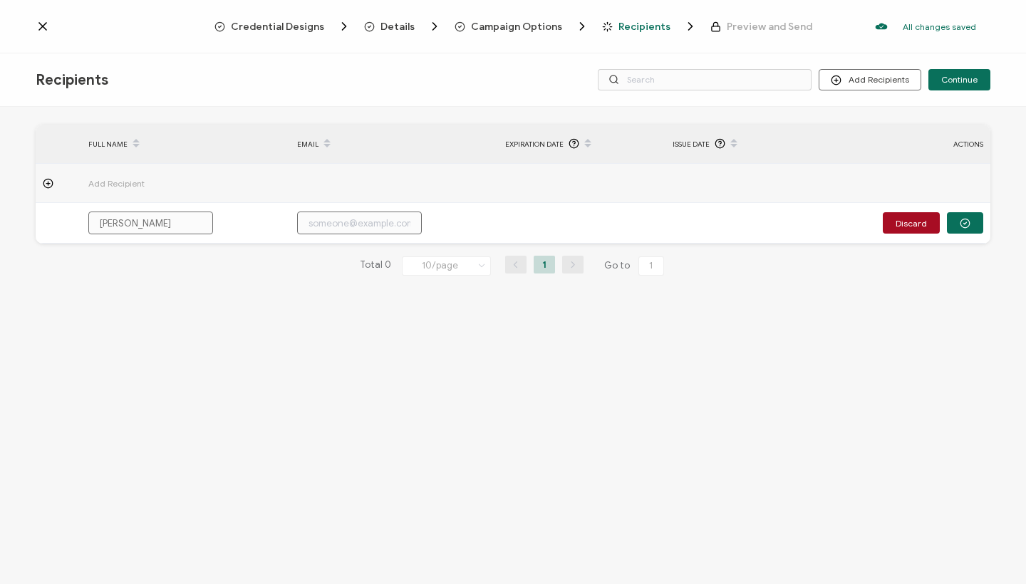
type input "eliz"
type input "[PERSON_NAME]"
type input "el"
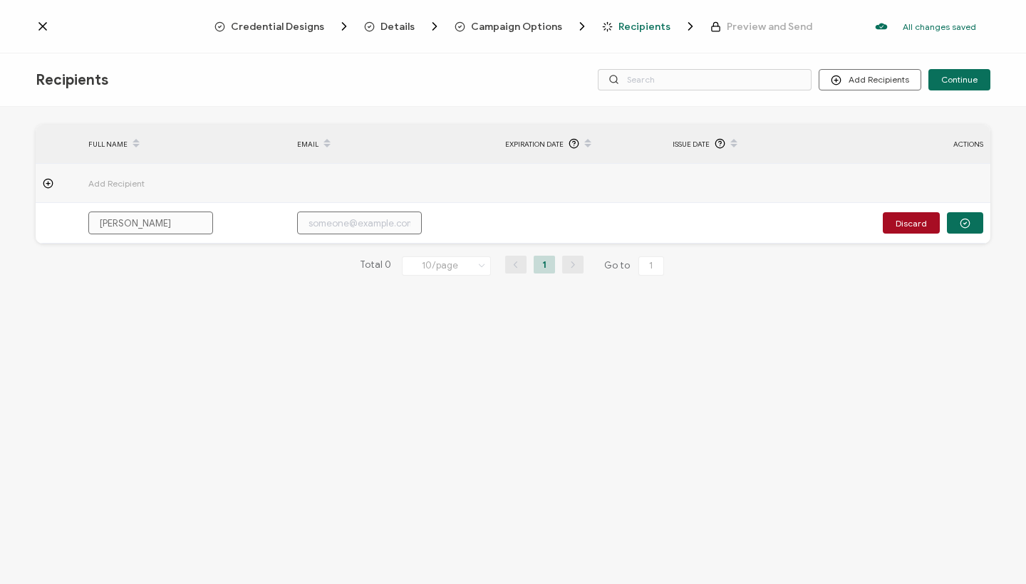
type input "el"
type input "e"
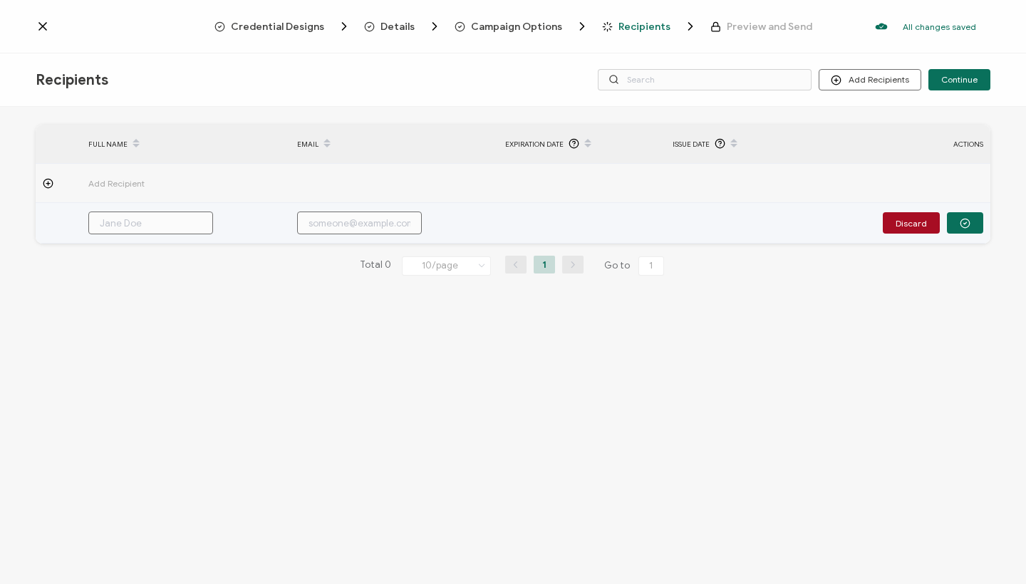
click at [353, 212] on input "text" at bounding box center [359, 223] width 125 height 23
paste input "[PERSON_NAME][EMAIL_ADDRESS][DOMAIN_NAME]"
type input "[PERSON_NAME][EMAIL_ADDRESS][DOMAIN_NAME]"
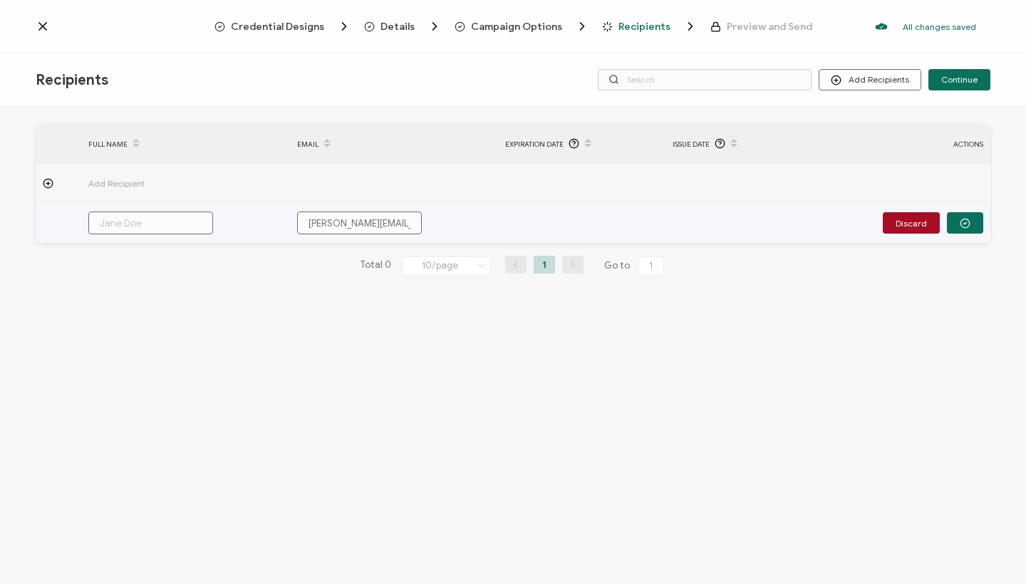
click at [198, 224] on input "text" at bounding box center [150, 223] width 125 height 23
paste input "[PERSON_NAME]"
type input "[PERSON_NAME]"
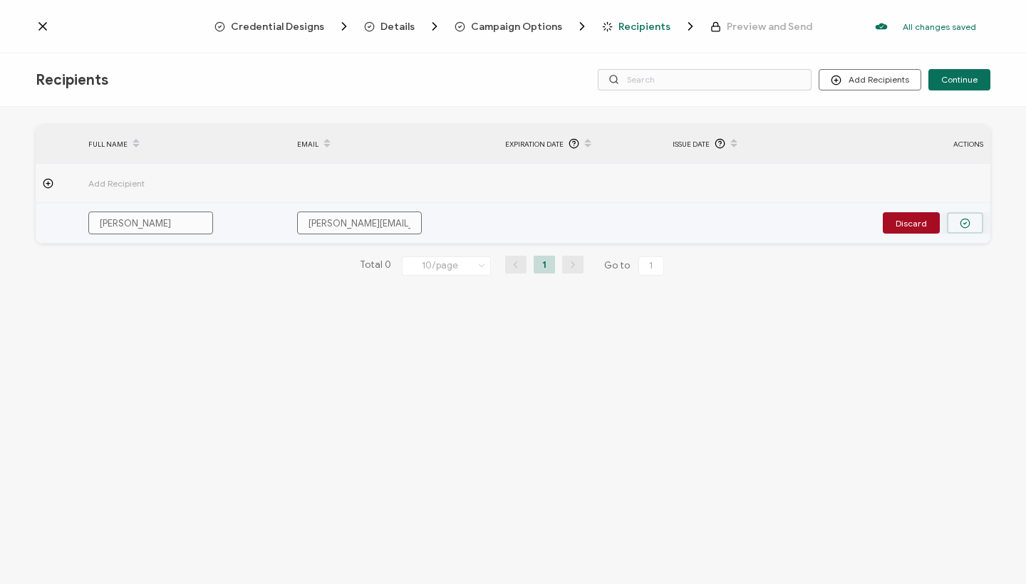
click at [975, 224] on button "button" at bounding box center [965, 222] width 36 height 21
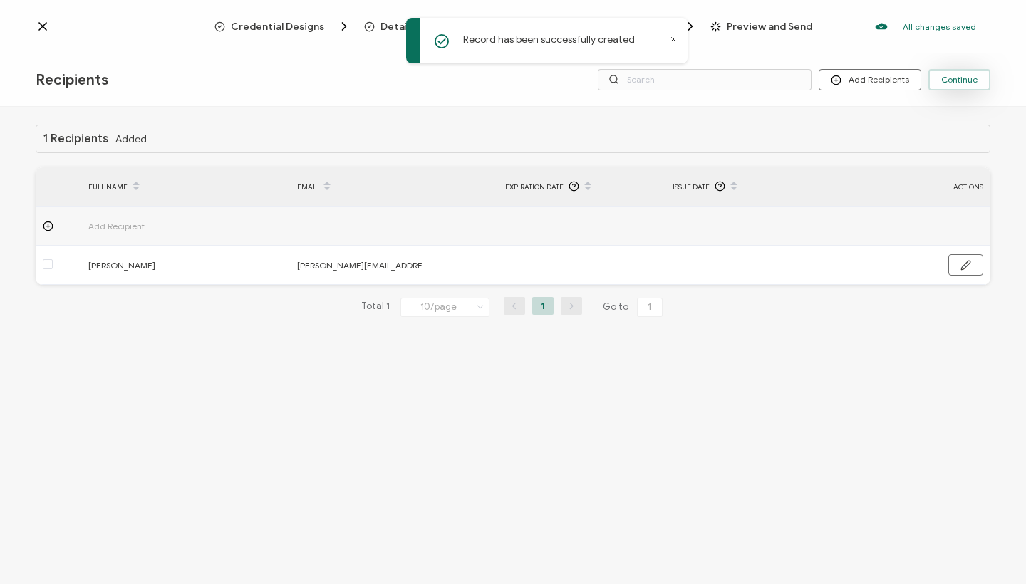
click at [956, 78] on span "Continue" at bounding box center [959, 80] width 36 height 9
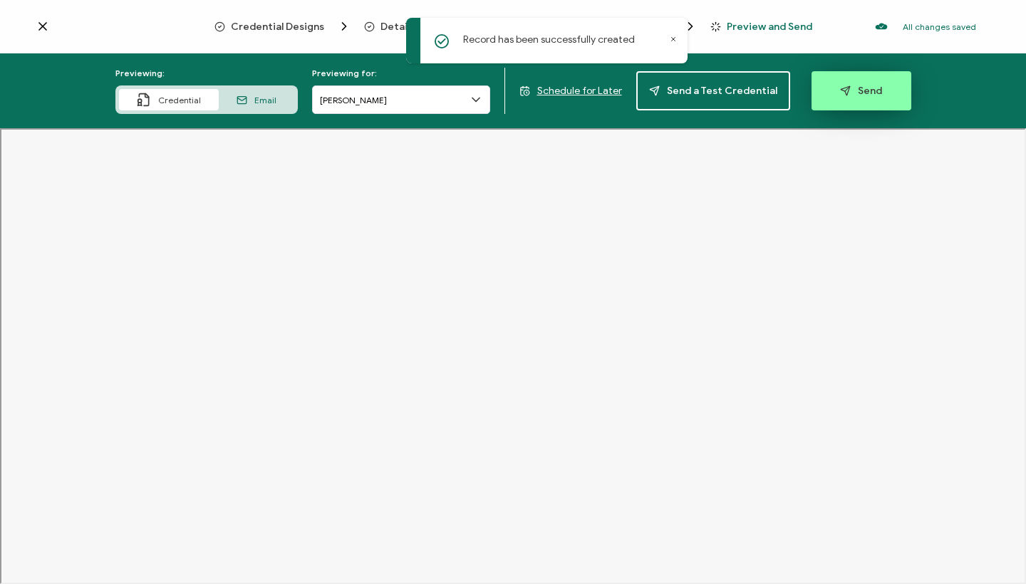
click at [872, 96] on span "Send" at bounding box center [861, 91] width 42 height 11
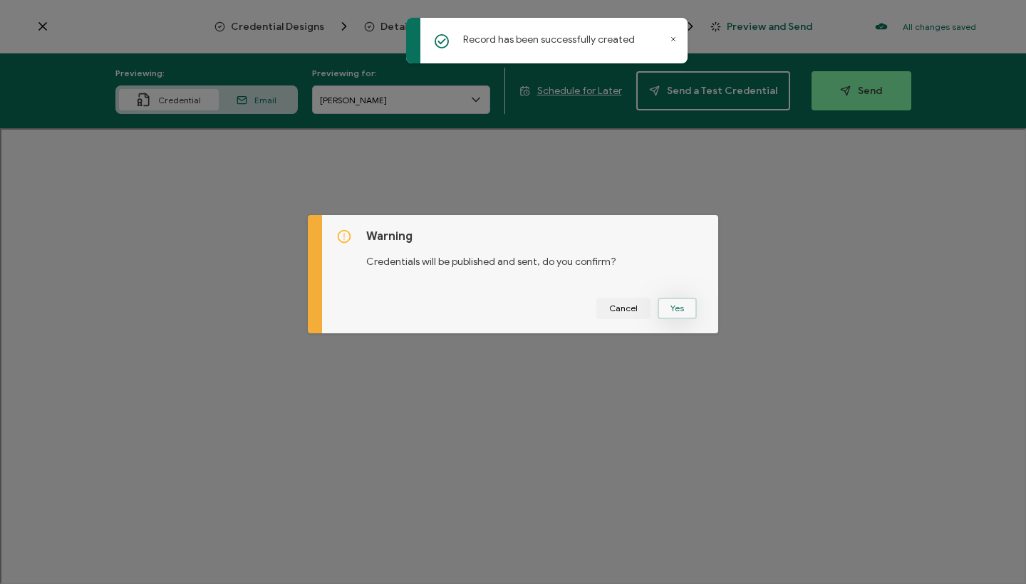
click at [675, 306] on button "Yes" at bounding box center [677, 308] width 39 height 21
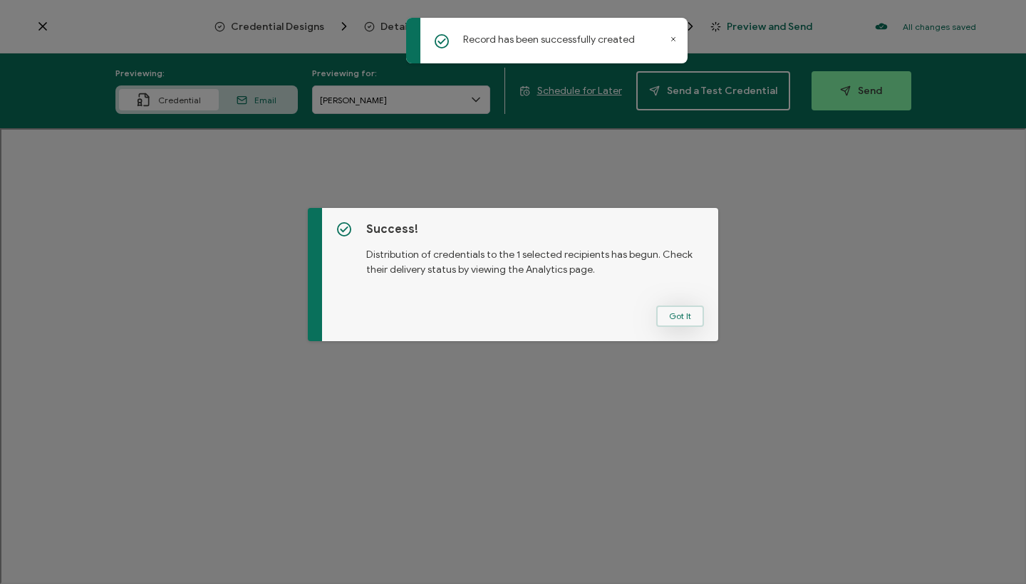
click at [683, 322] on button "Got It" at bounding box center [680, 316] width 48 height 21
